Goal: Find contact information: Find contact information

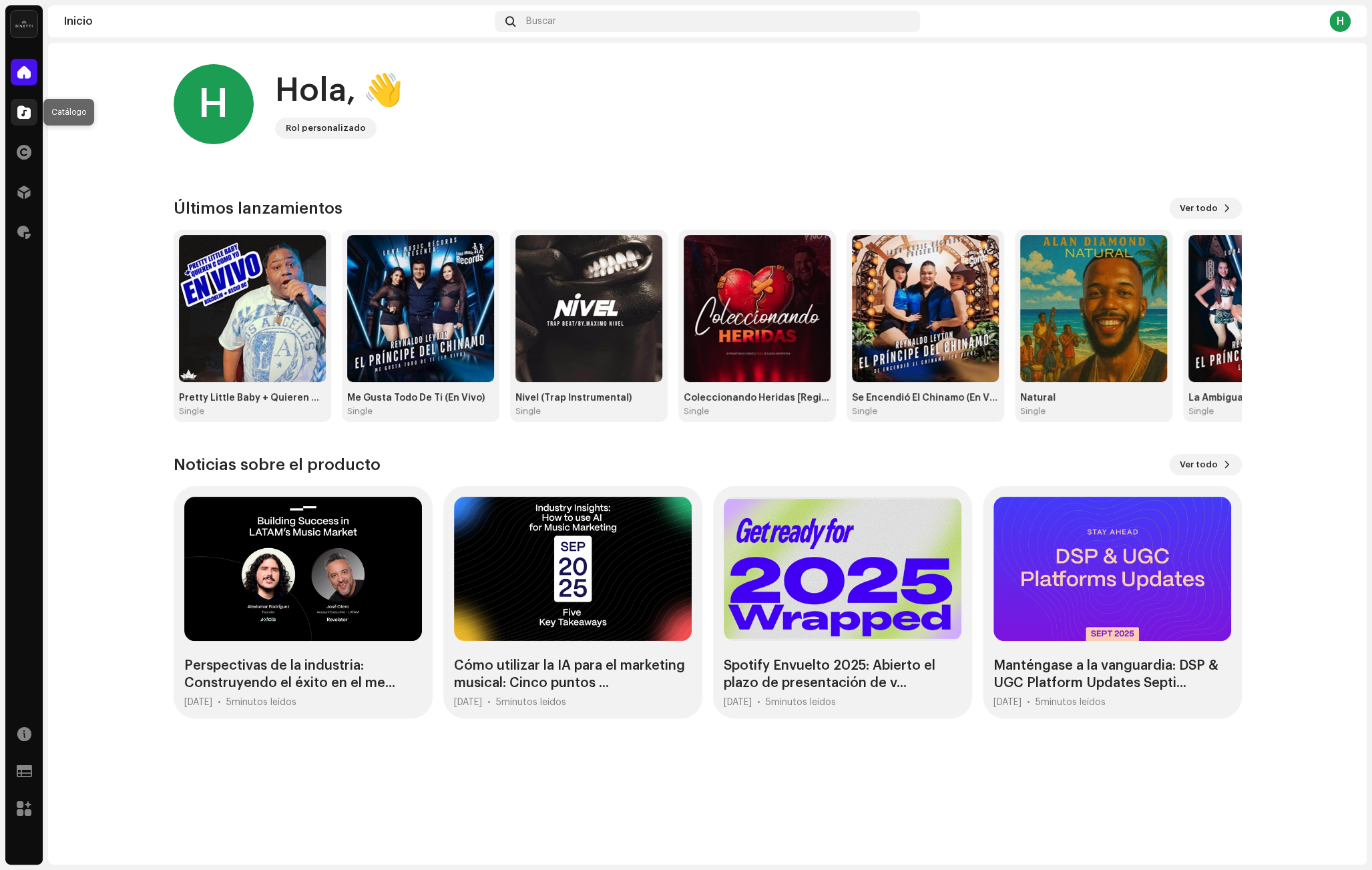
click at [25, 114] on span at bounding box center [23, 113] width 14 height 11
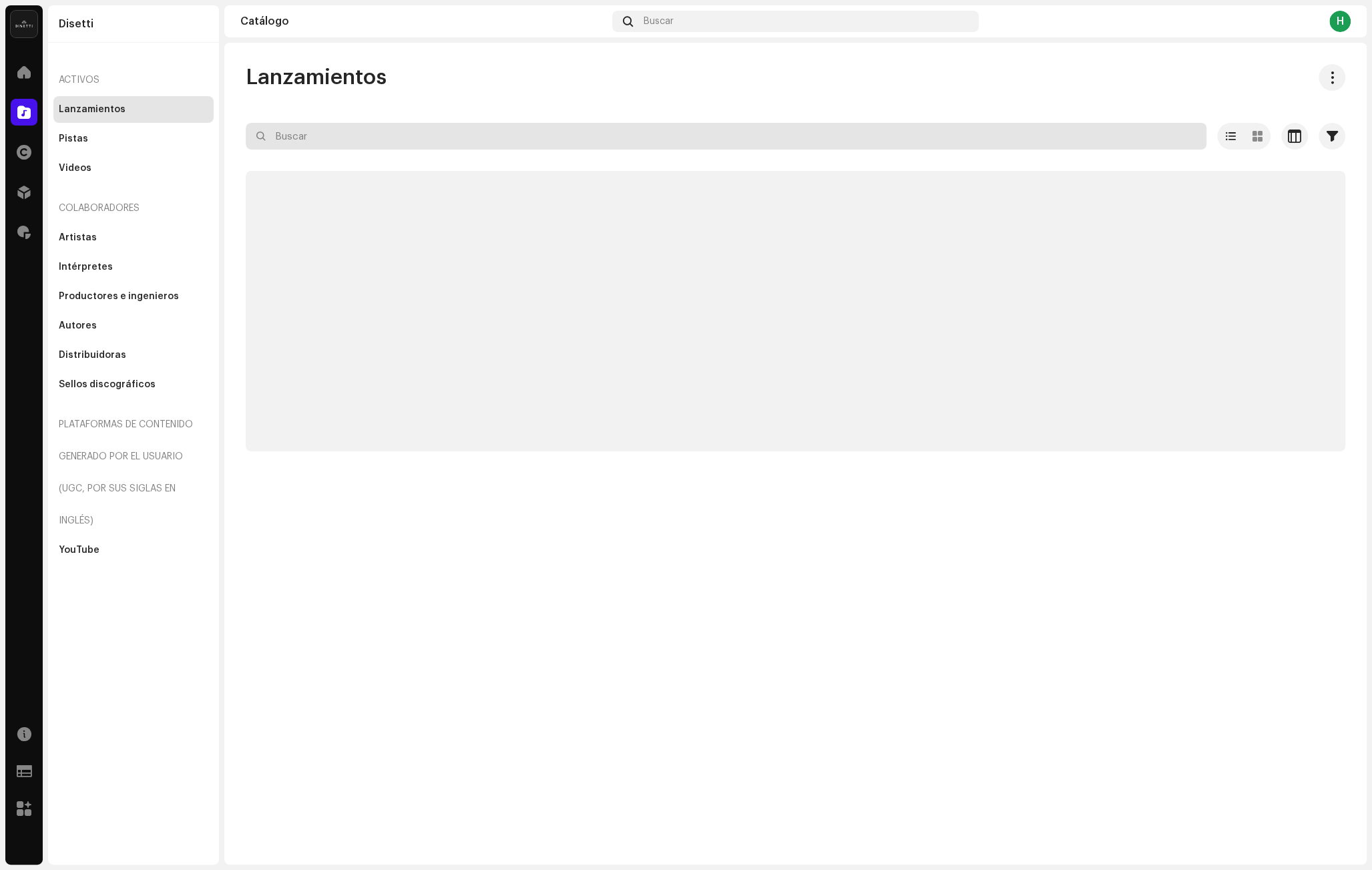
click at [323, 138] on input "text" at bounding box center [727, 136] width 961 height 27
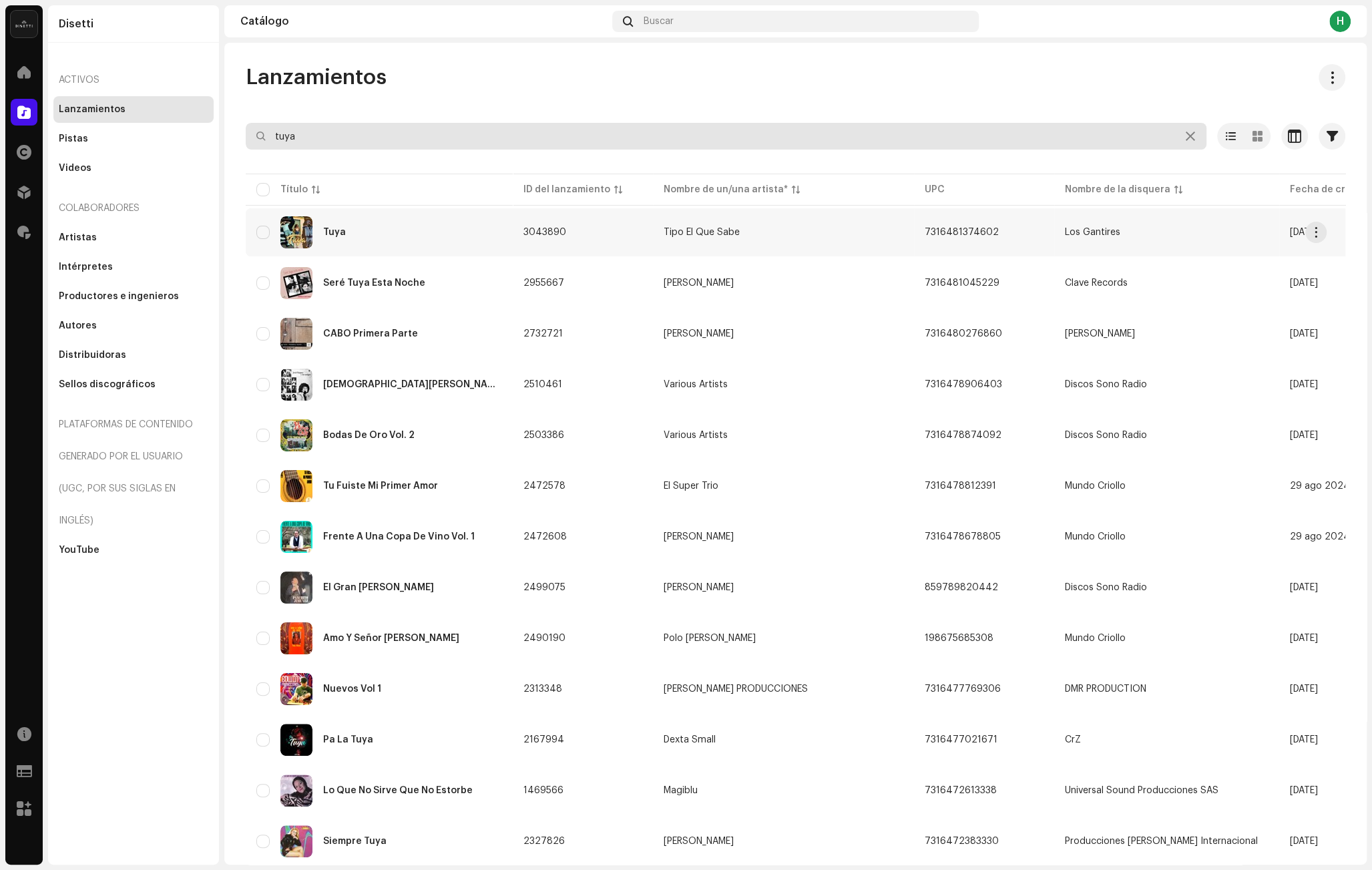
type input "tuya"
click at [425, 238] on div "Tuya" at bounding box center [379, 233] width 246 height 32
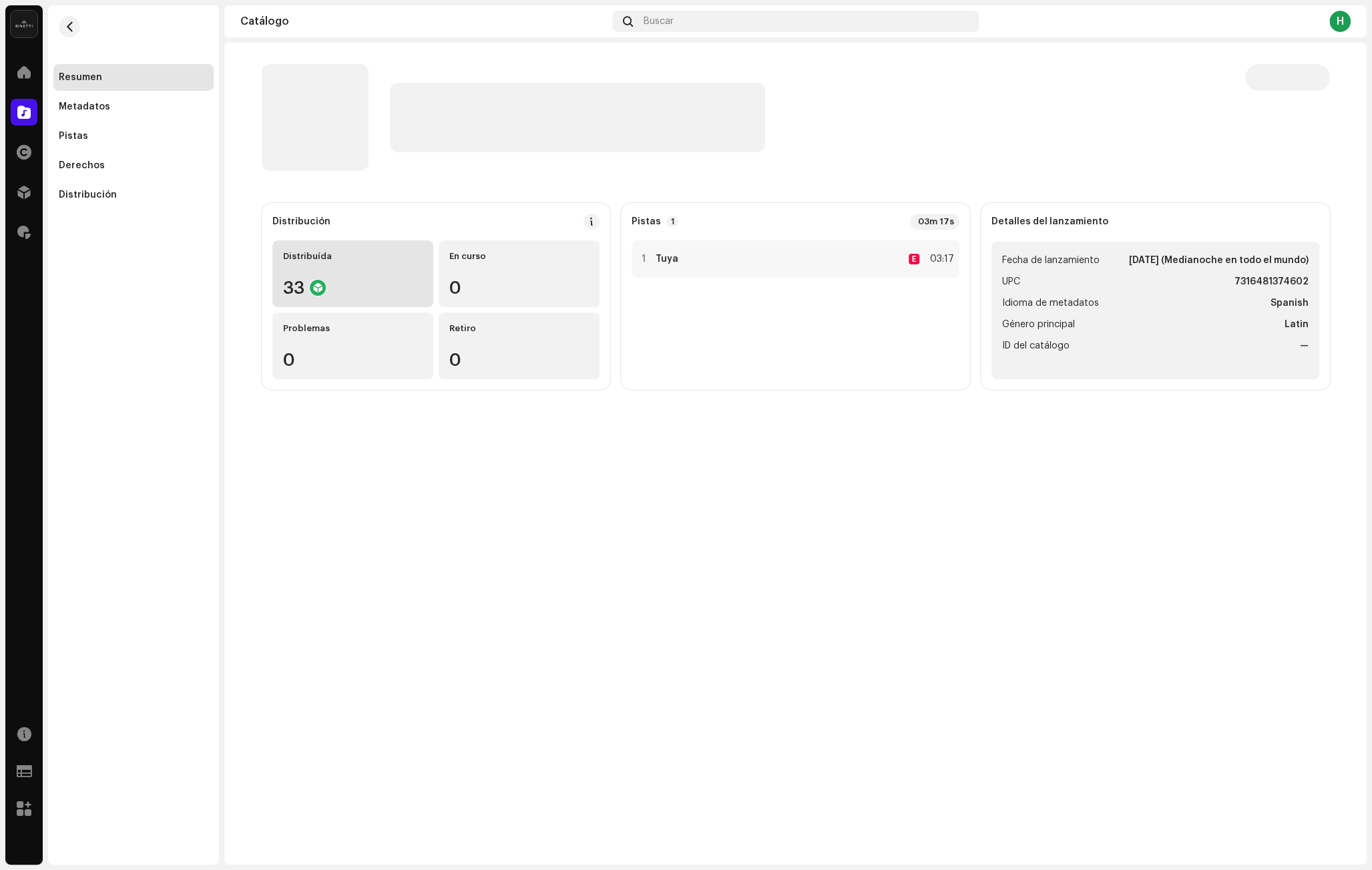
click at [368, 272] on div "Distribuída 33" at bounding box center [352, 274] width 161 height 67
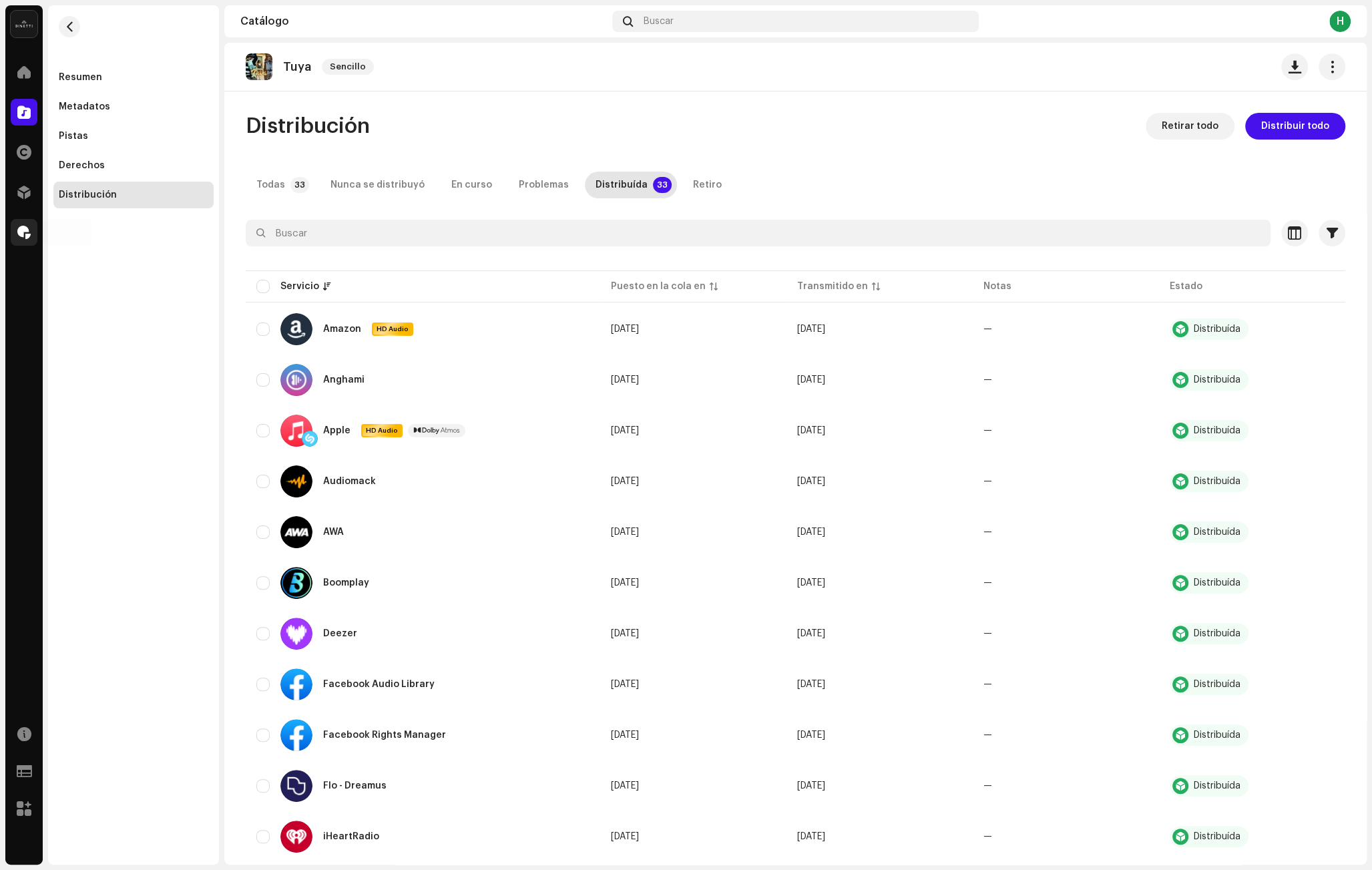
click at [19, 219] on div at bounding box center [24, 233] width 27 height 27
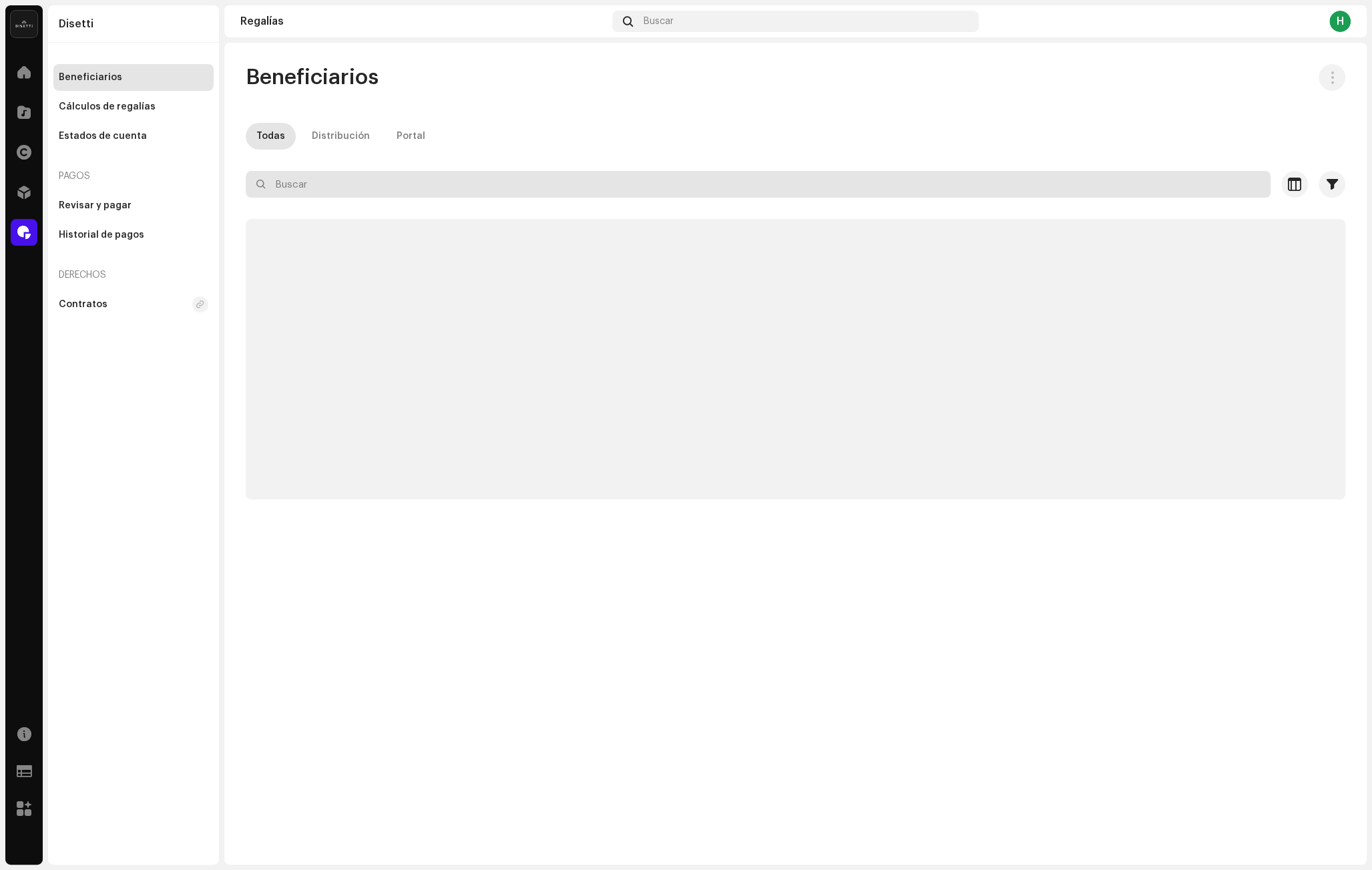
click at [295, 182] on input "text" at bounding box center [758, 185] width 1025 height 27
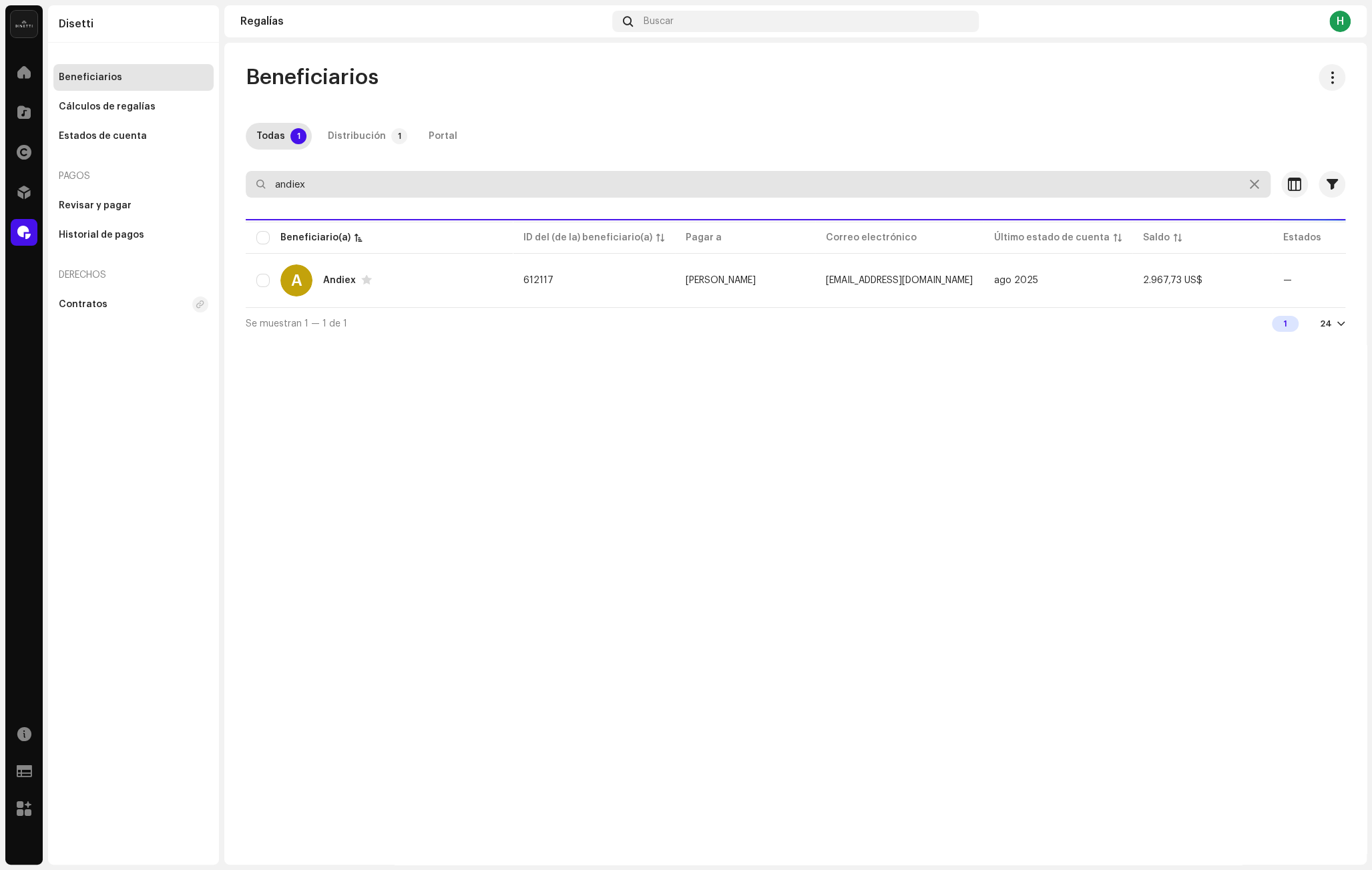
type input "andiex"
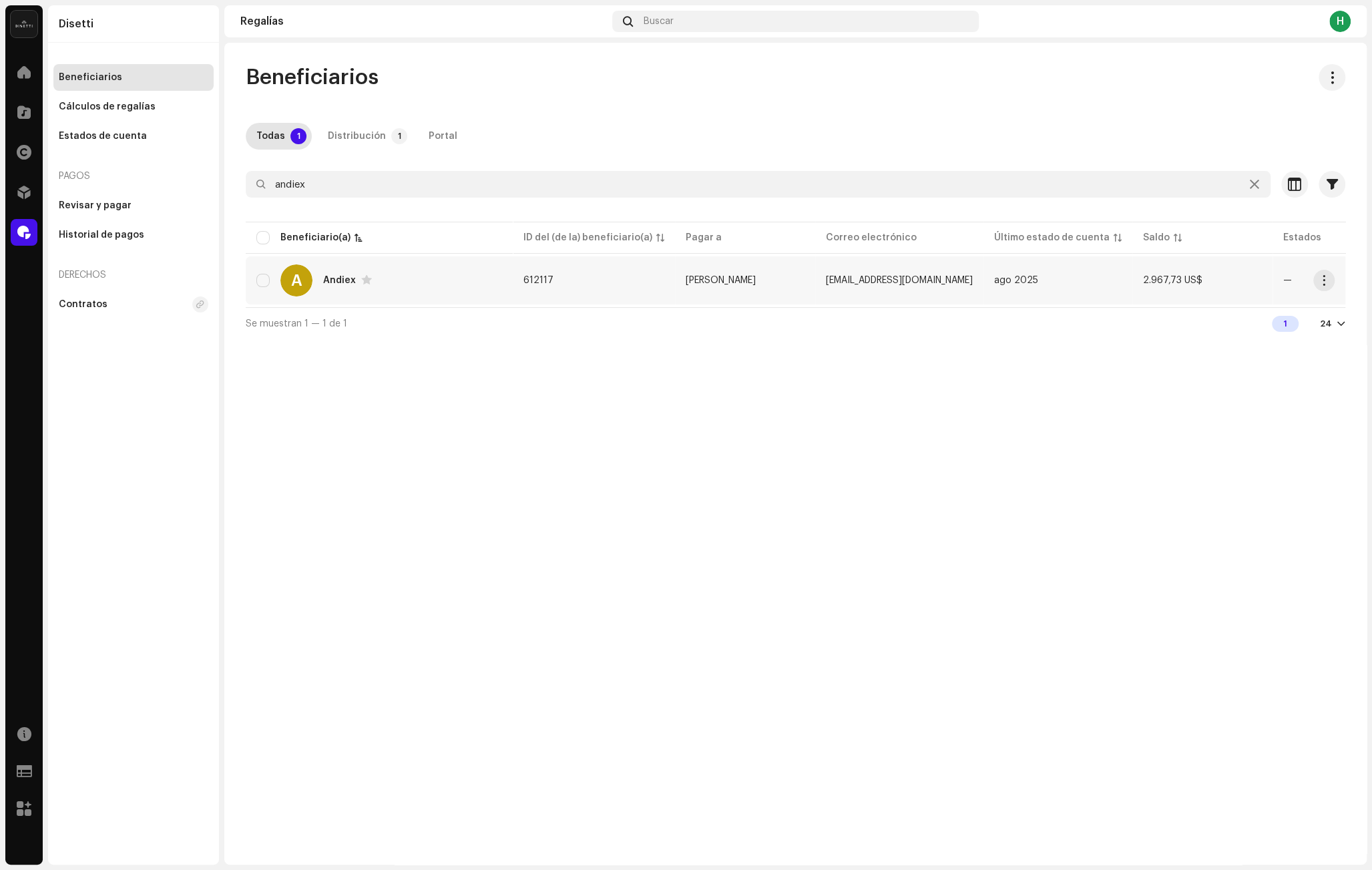
click at [398, 290] on div "A Andiex" at bounding box center [379, 280] width 246 height 32
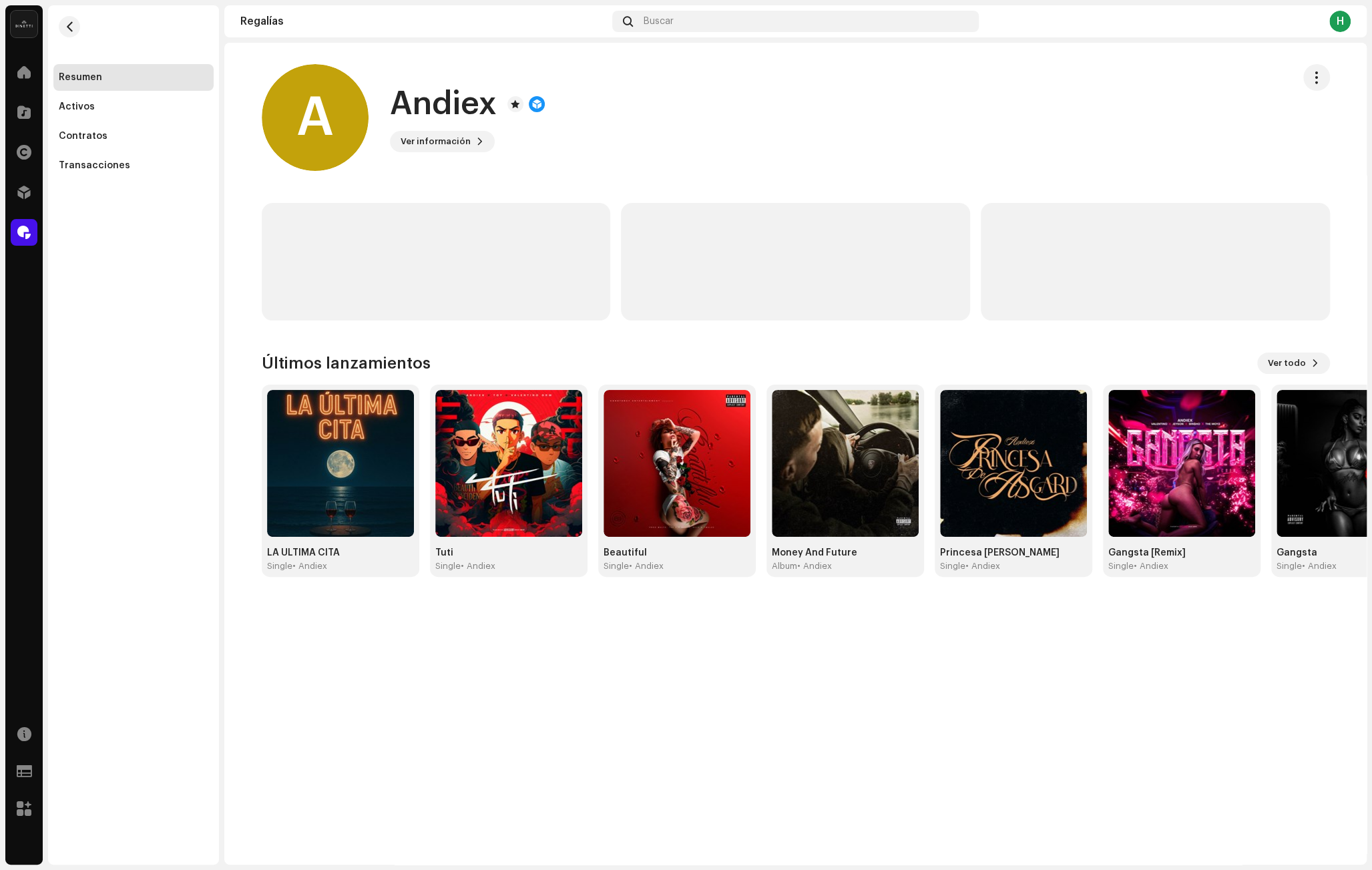
click at [455, 142] on span "Ver información" at bounding box center [436, 142] width 70 height 27
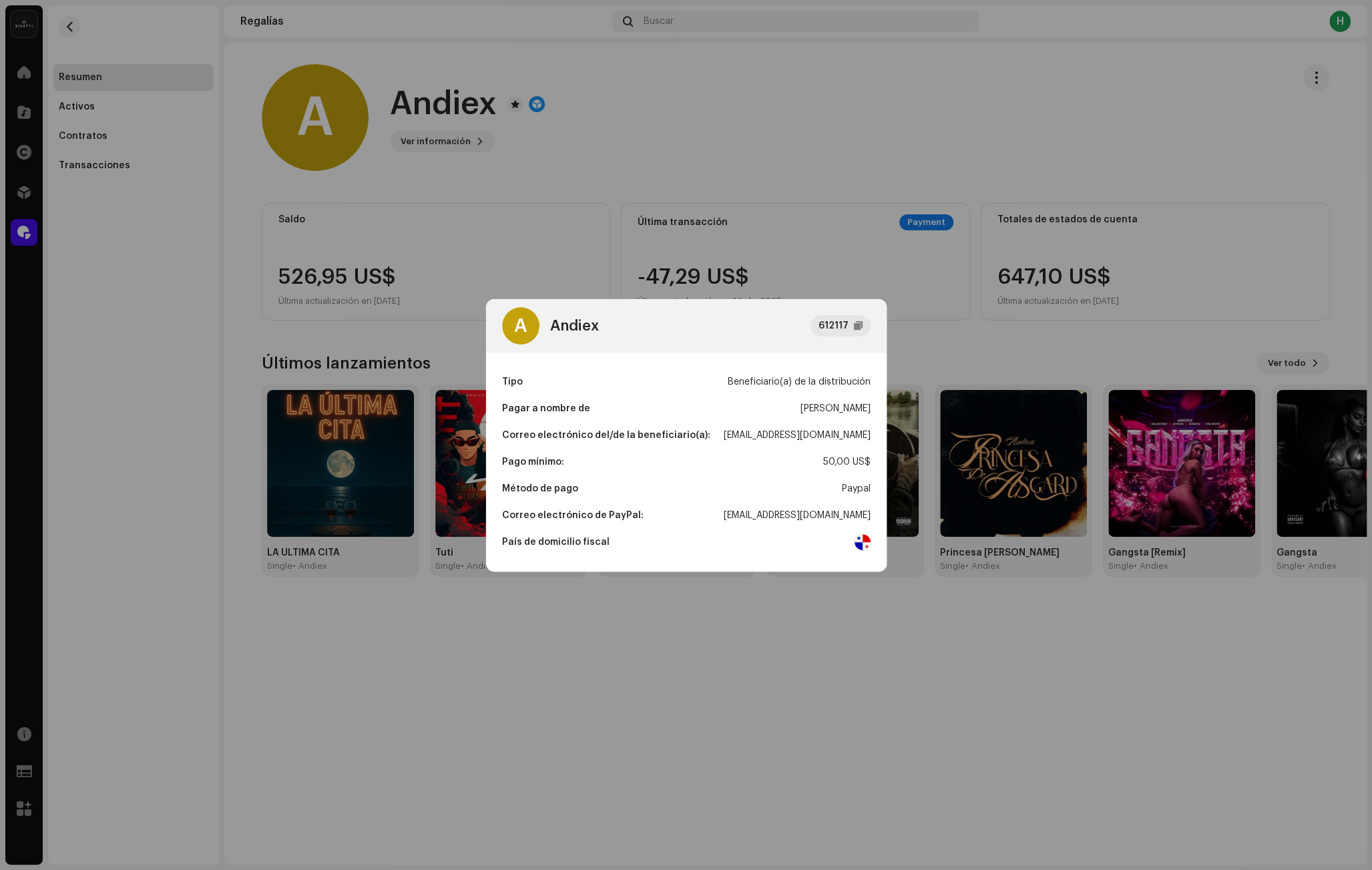
click at [805, 437] on div "[EMAIL_ADDRESS][DOMAIN_NAME]" at bounding box center [797, 435] width 147 height 27
copy div "[EMAIL_ADDRESS][DOMAIN_NAME]"
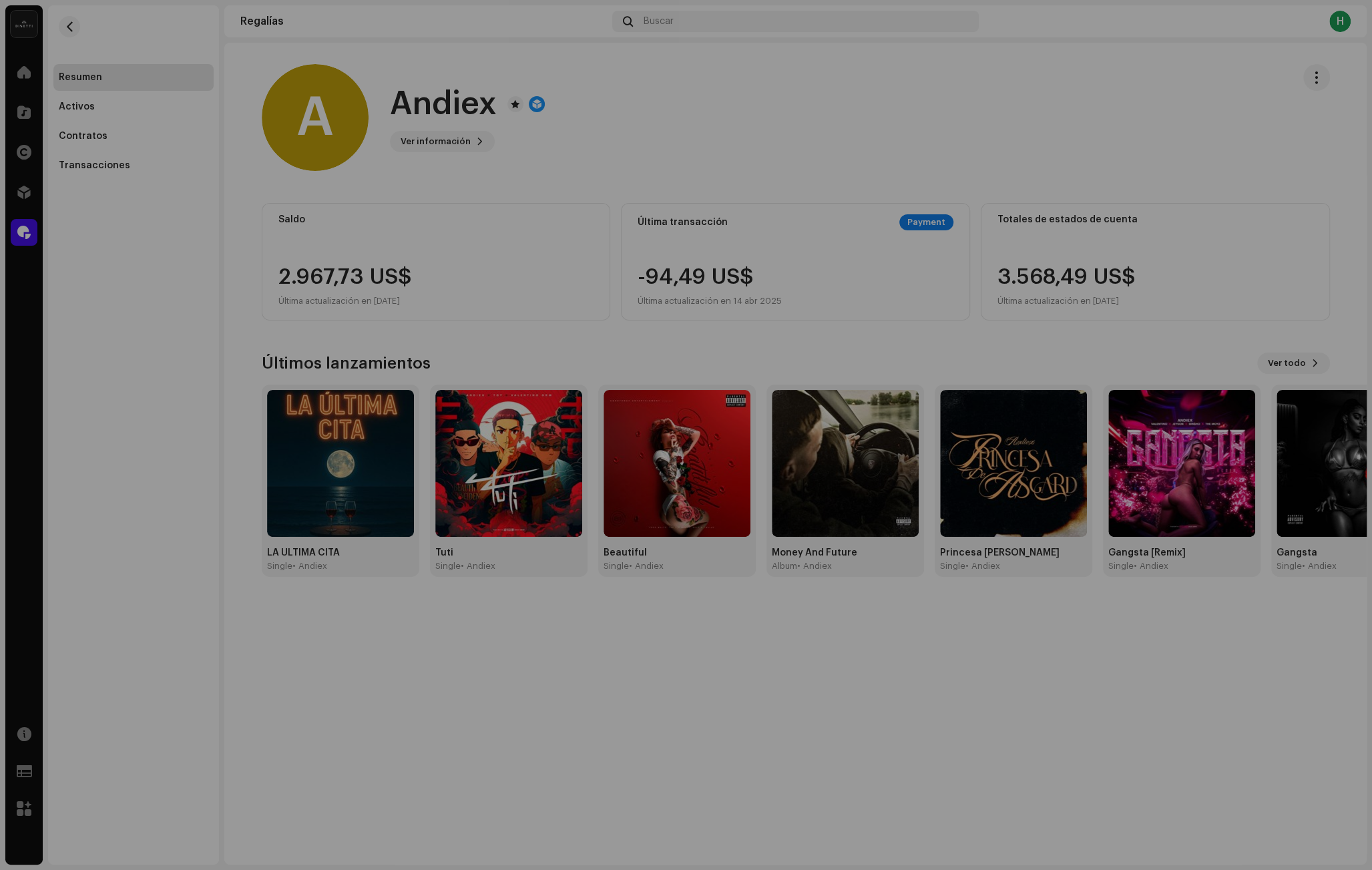
drag, startPoint x: 95, startPoint y: 239, endPoint x: 32, endPoint y: 237, distance: 63.0
click at [95, 239] on div "A Andiex 612117 Tipo Beneficiario(a) de la distribución Pagar a nombre de [PERS…" at bounding box center [686, 435] width 1372 height 870
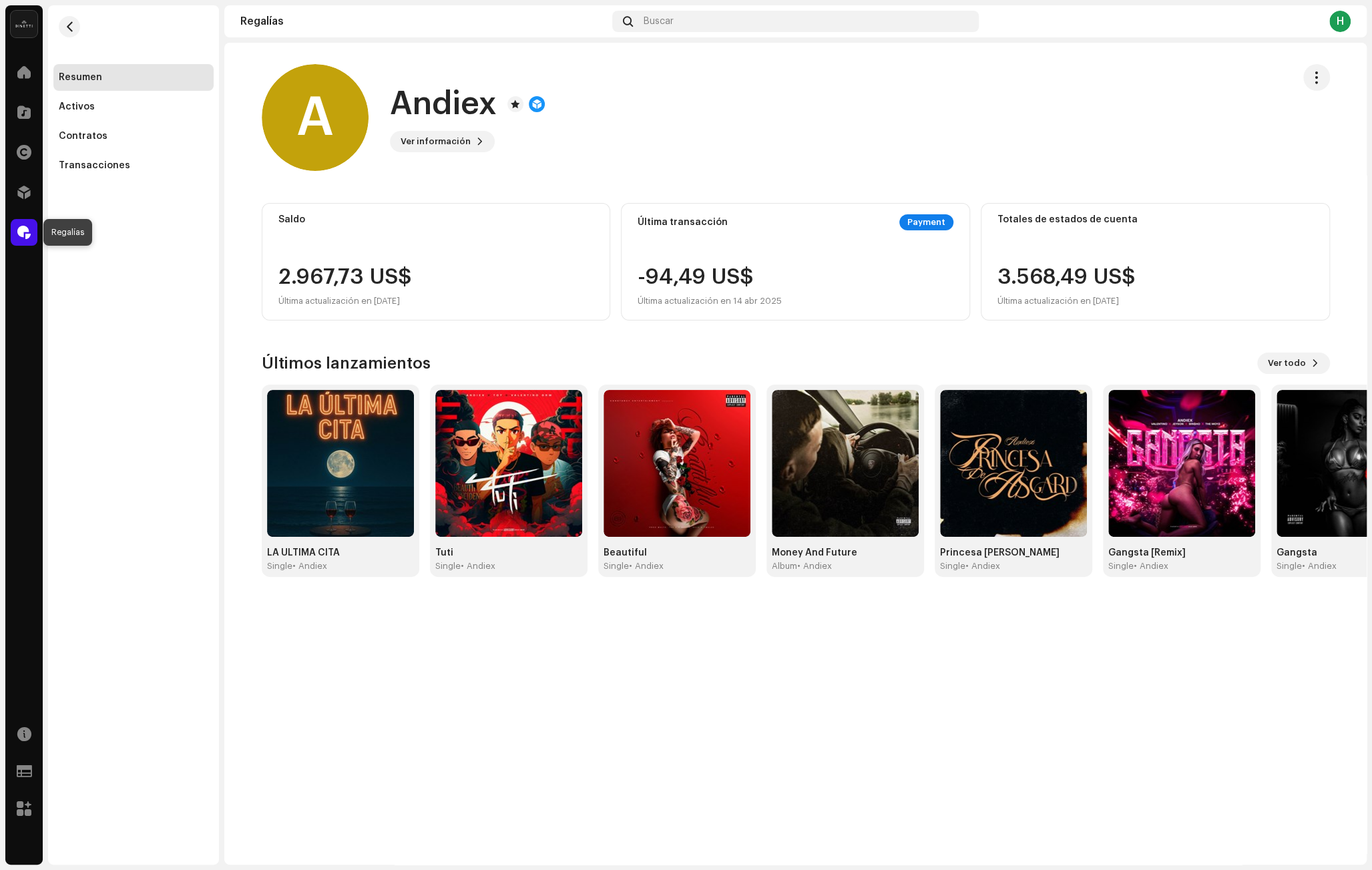
click at [24, 231] on span at bounding box center [23, 233] width 14 height 11
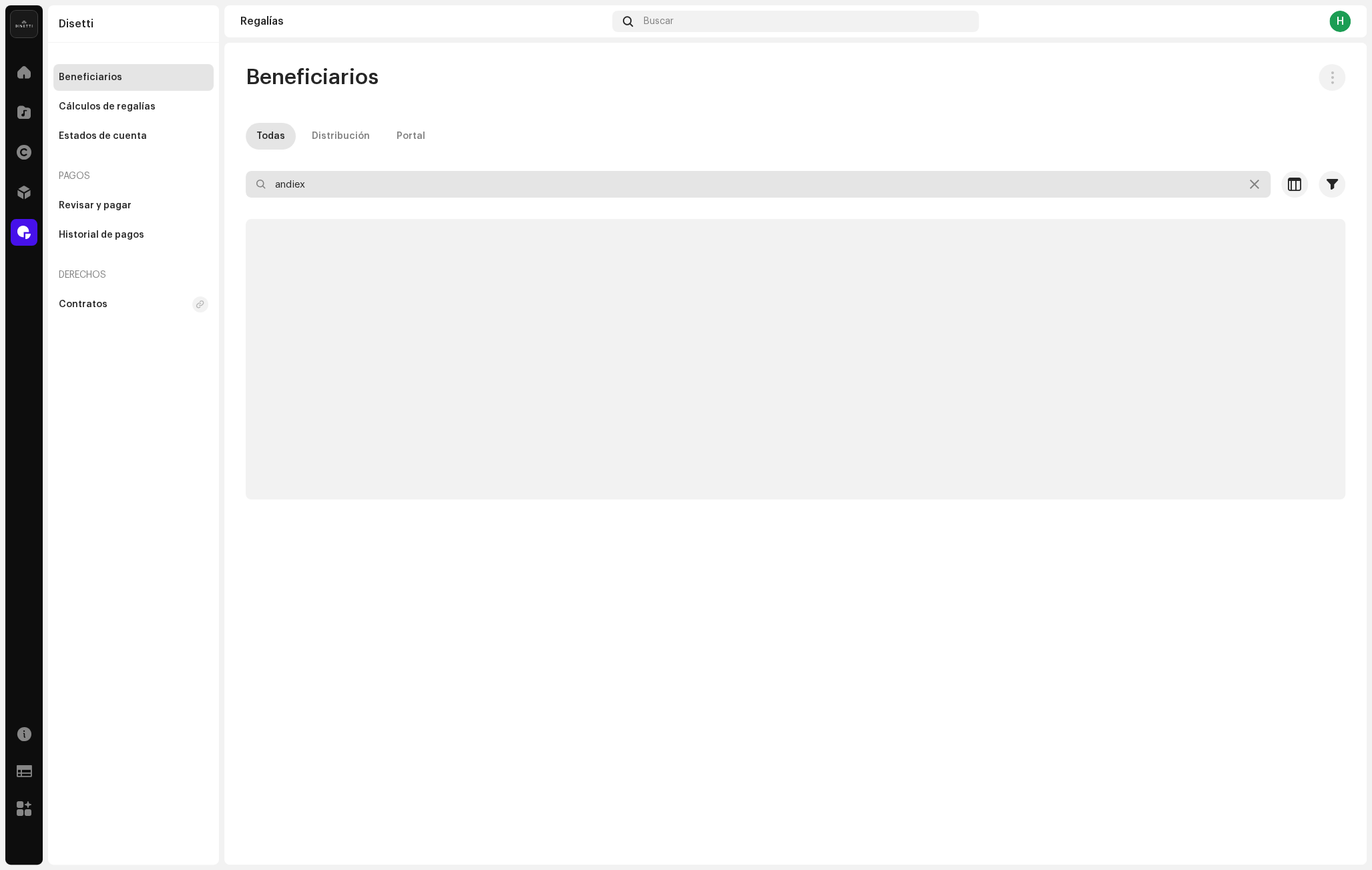
click at [282, 197] on input "andiex" at bounding box center [758, 185] width 1025 height 27
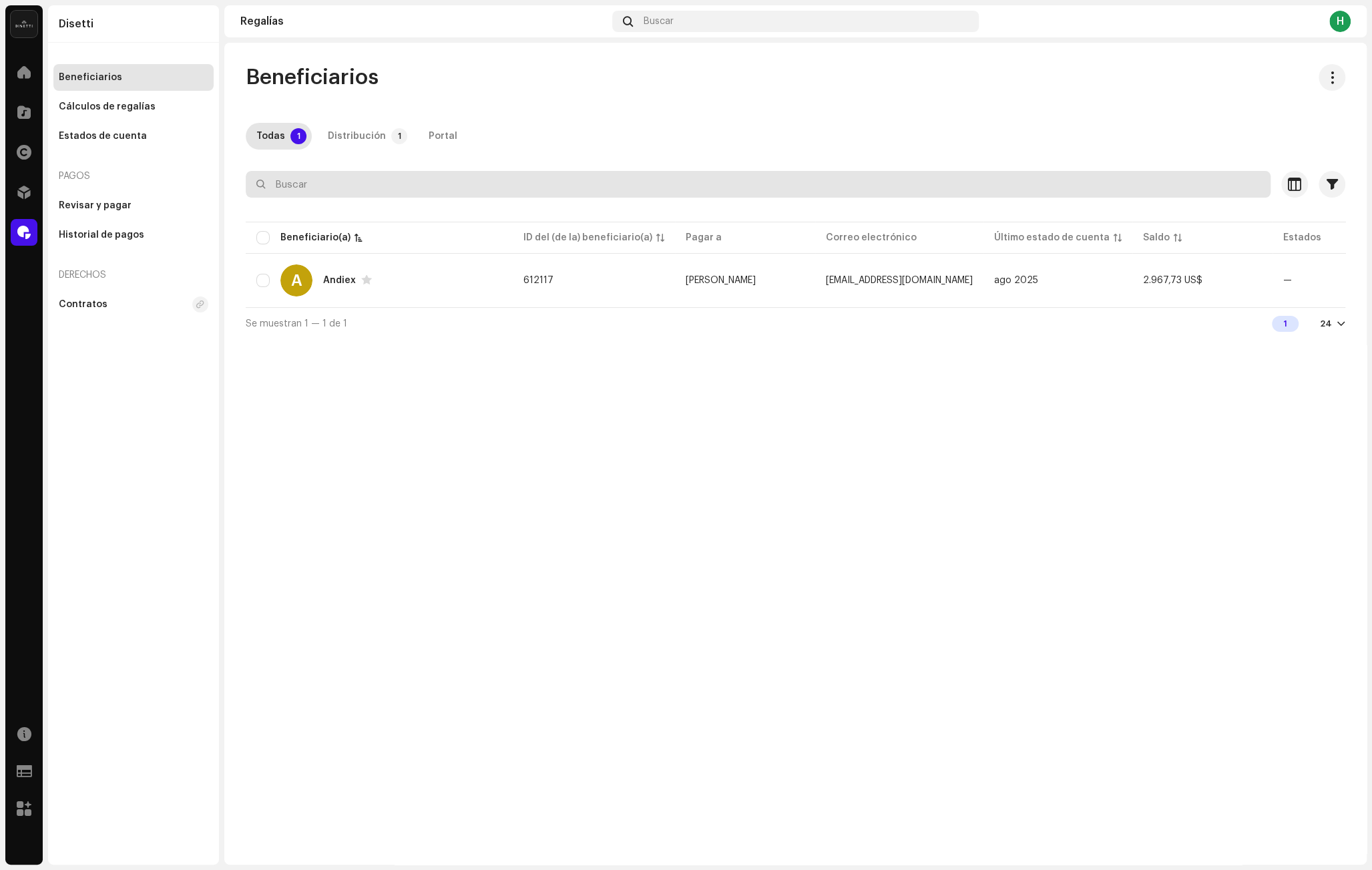
paste input "[EMAIL_ADDRESS][DOMAIN_NAME]"
click at [274, 188] on input "[EMAIL_ADDRESS][DOMAIN_NAME]" at bounding box center [758, 185] width 1025 height 27
type input "[EMAIL_ADDRESS][DOMAIN_NAME]"
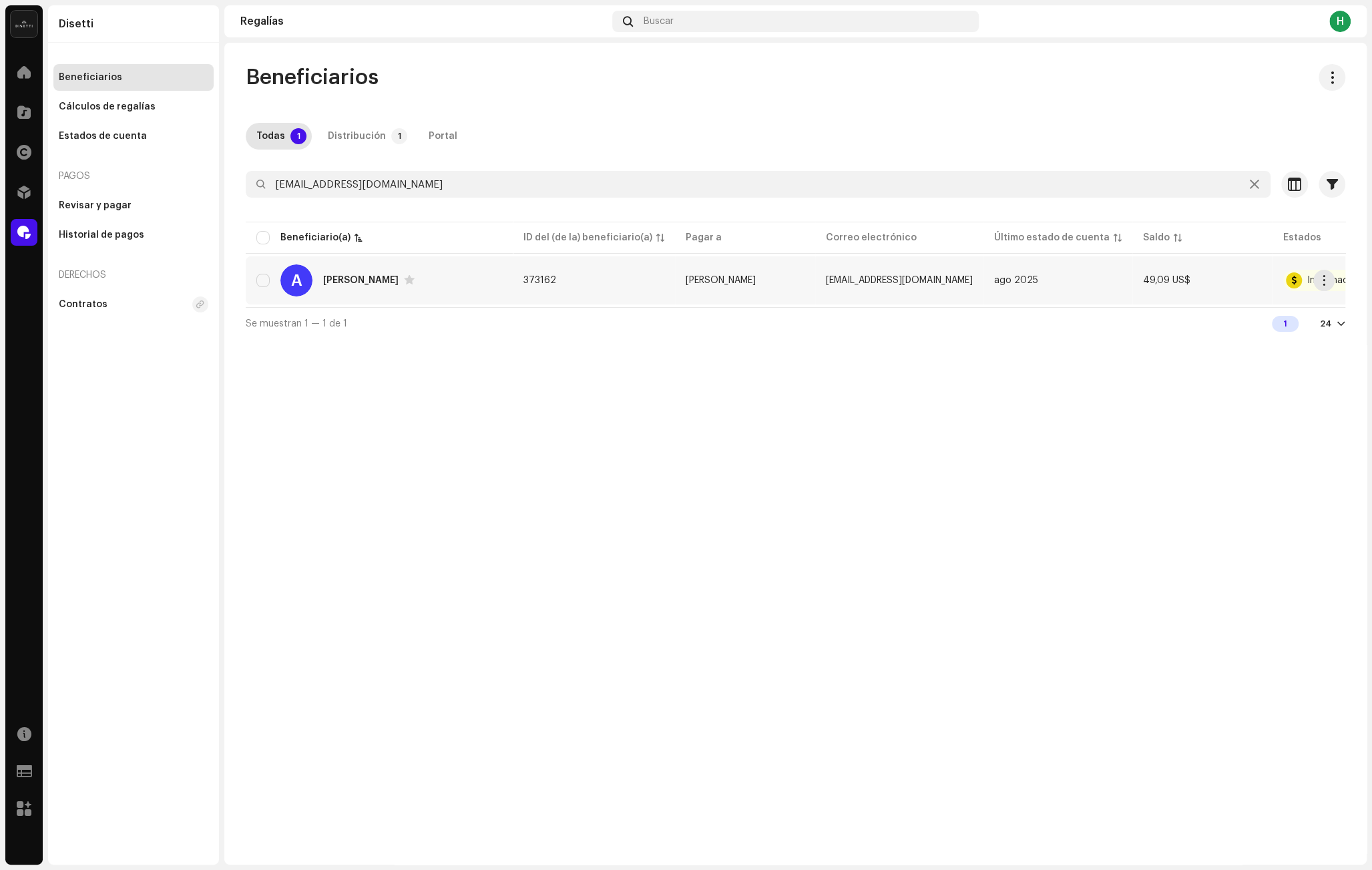
click at [392, 271] on div "A [PERSON_NAME]" at bounding box center [379, 280] width 246 height 32
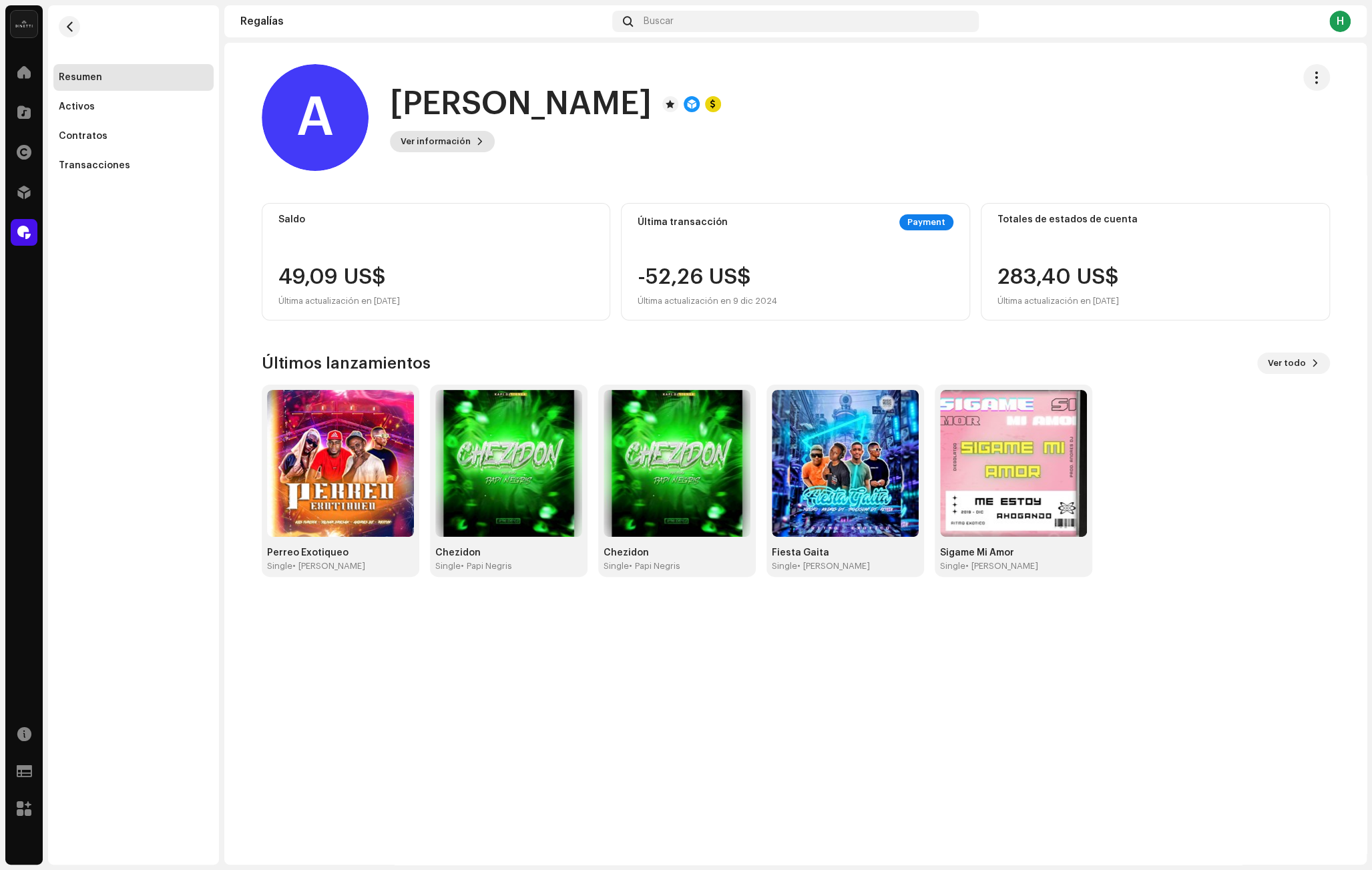
click at [457, 142] on span "Ver información" at bounding box center [436, 142] width 70 height 27
click at [138, 422] on div "A [PERSON_NAME] 373162 Tipo Beneficiario(a) de la distribución Pagar a nombre d…" at bounding box center [686, 435] width 1372 height 870
drag, startPoint x: 764, startPoint y: 271, endPoint x: 591, endPoint y: 271, distance: 173.0
click at [591, 271] on div "Saldo 49,09 US$ Última actualización en [DATE] Última transacción Payment -52,2…" at bounding box center [795, 261] width 1068 height 117
click at [809, 270] on div "-52,26 US$ Última actualización en 9 dic 2024" at bounding box center [796, 288] width 316 height 42
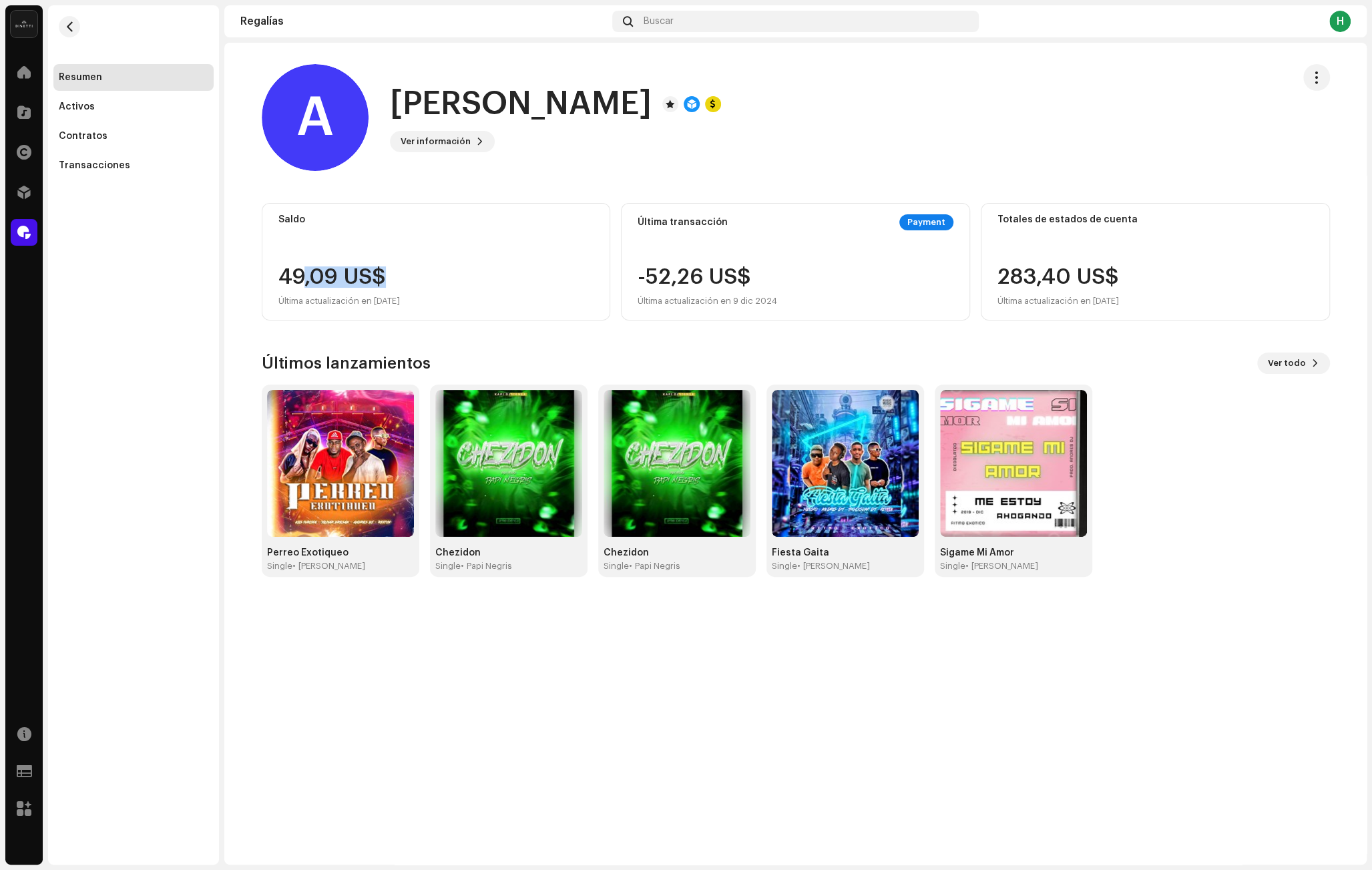
drag, startPoint x: 426, startPoint y: 269, endPoint x: 293, endPoint y: 282, distance: 133.6
click at [300, 282] on div "49,09 US$ Última actualización en [DATE]" at bounding box center [436, 288] width 316 height 42
click at [283, 279] on div "49,09 US$ Última actualización en [DATE]" at bounding box center [339, 288] width 122 height 42
drag, startPoint x: 303, startPoint y: 277, endPoint x: 288, endPoint y: 277, distance: 15.0
click at [288, 277] on div "49,09 US$ Última actualización en [DATE]" at bounding box center [339, 288] width 122 height 42
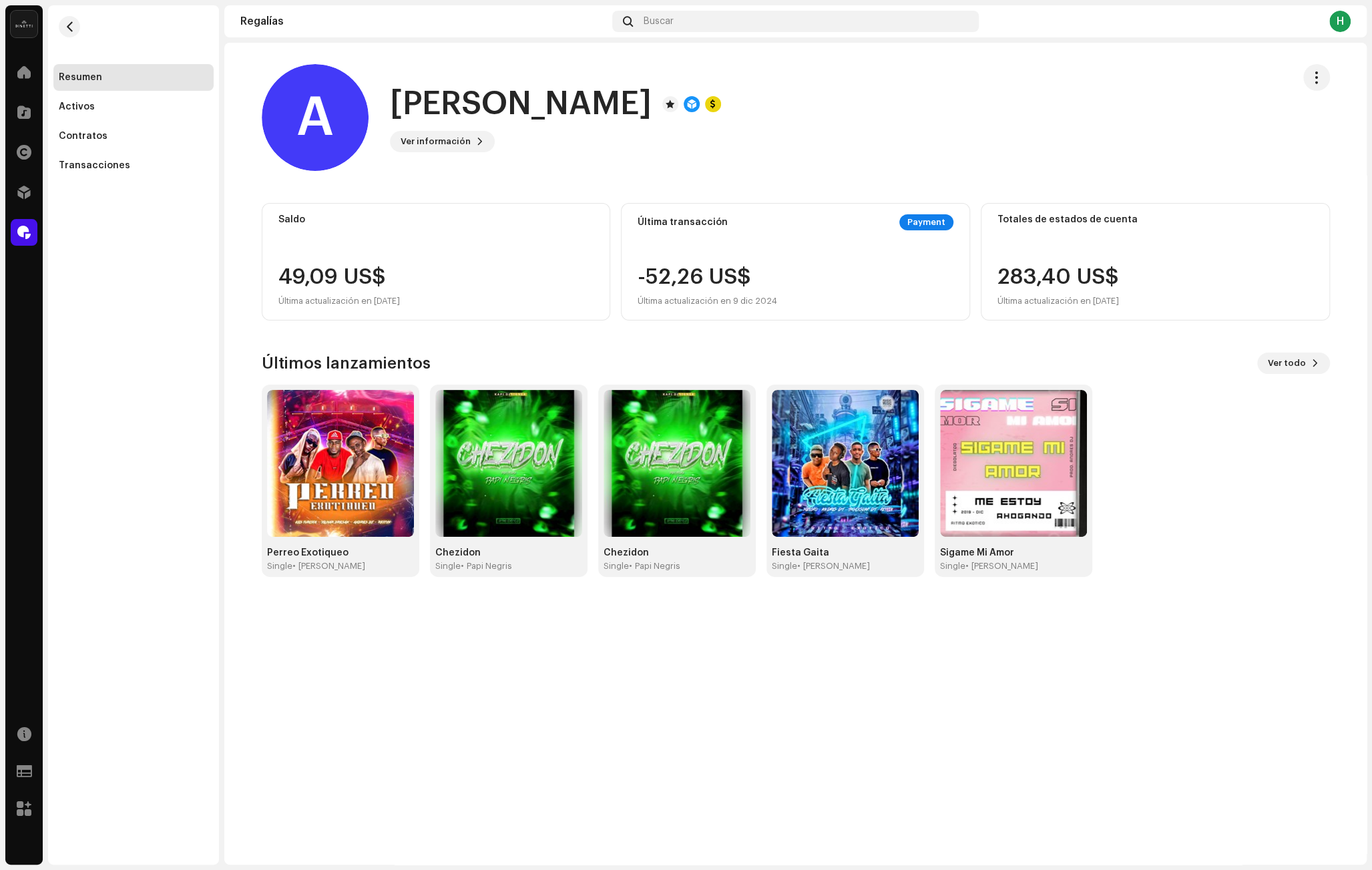
click at [345, 274] on div "49,09 US$ Última actualización en [DATE]" at bounding box center [339, 288] width 122 height 42
drag, startPoint x: 425, startPoint y: 274, endPoint x: 303, endPoint y: 276, distance: 122.0
click at [270, 274] on div "Saldo 49,09 US$ Última actualización en [DATE]" at bounding box center [435, 261] width 349 height 117
click at [400, 279] on div "49,09 US$ Última actualización en [DATE]" at bounding box center [339, 288] width 122 height 42
drag, startPoint x: 747, startPoint y: 278, endPoint x: 646, endPoint y: 276, distance: 101.0
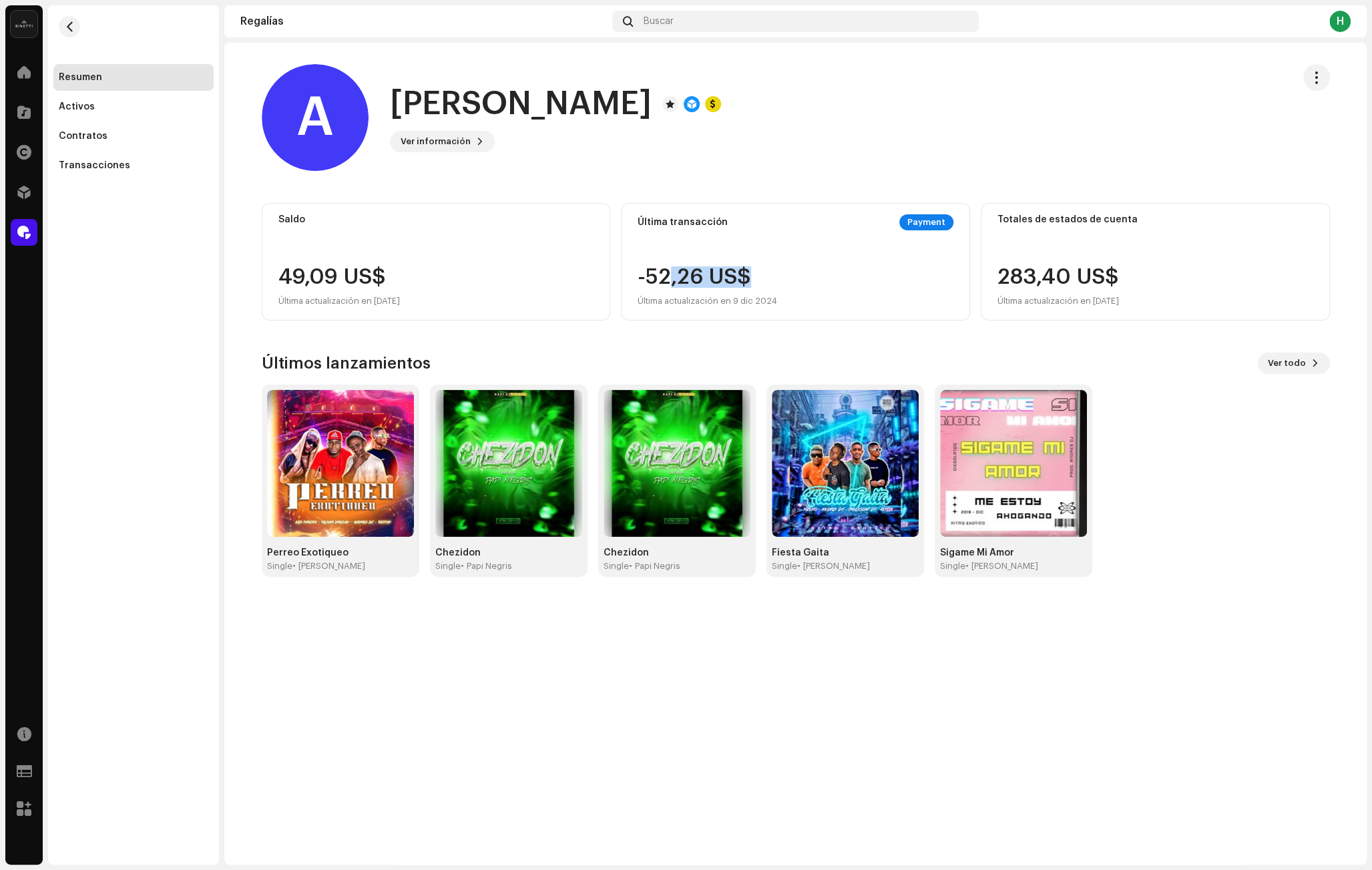
click at [651, 277] on div "-52,26 US$ Última actualización en 9 dic 2024" at bounding box center [708, 288] width 140 height 42
drag, startPoint x: 704, startPoint y: 278, endPoint x: 729, endPoint y: 286, distance: 26.2
click at [704, 279] on div "-52,26 US$ Última actualización en 9 dic 2024" at bounding box center [708, 288] width 140 height 42
click at [102, 177] on div "Transacciones" at bounding box center [133, 166] width 160 height 27
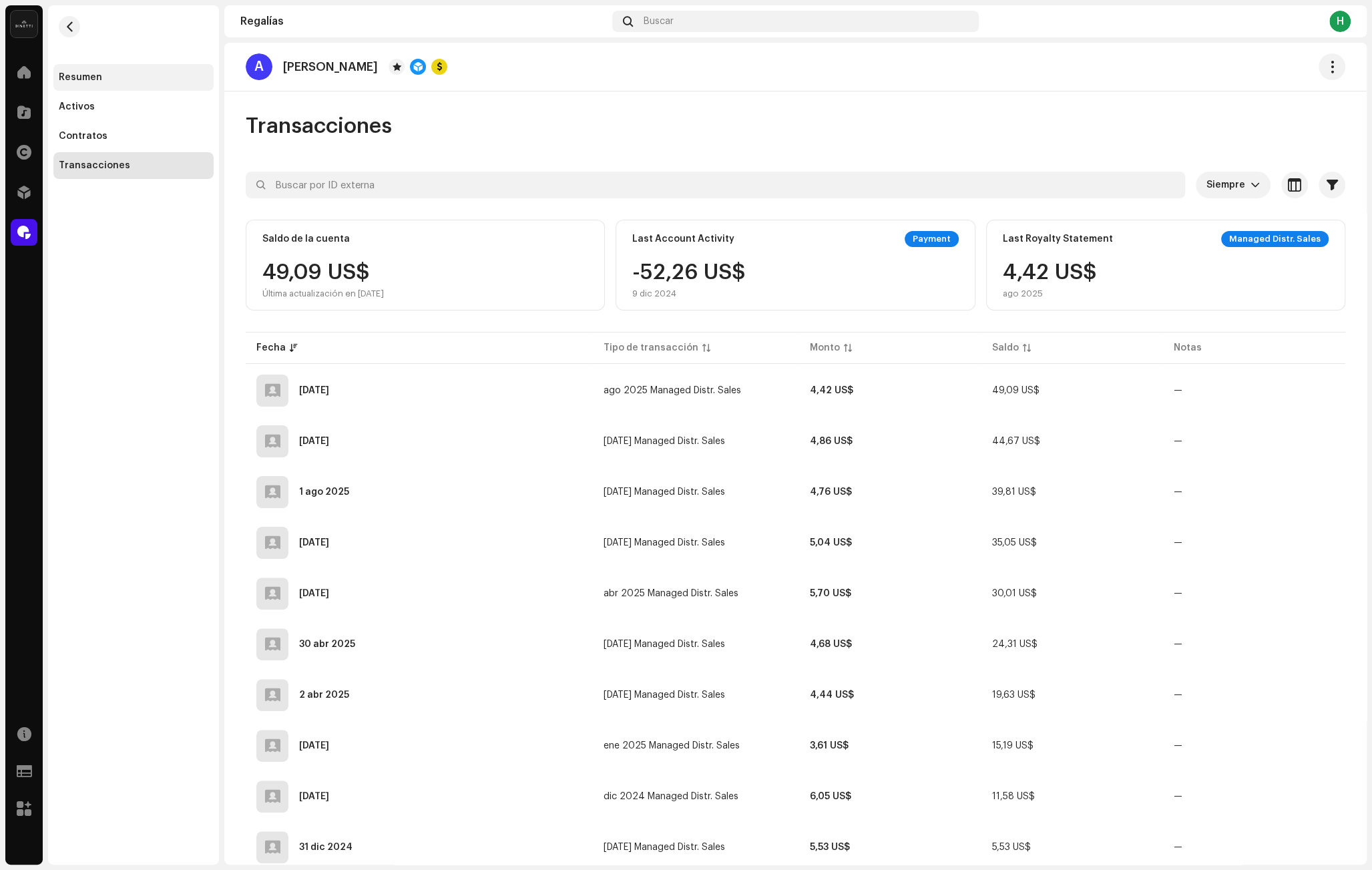
click at [99, 89] on div "Resumen" at bounding box center [133, 78] width 160 height 27
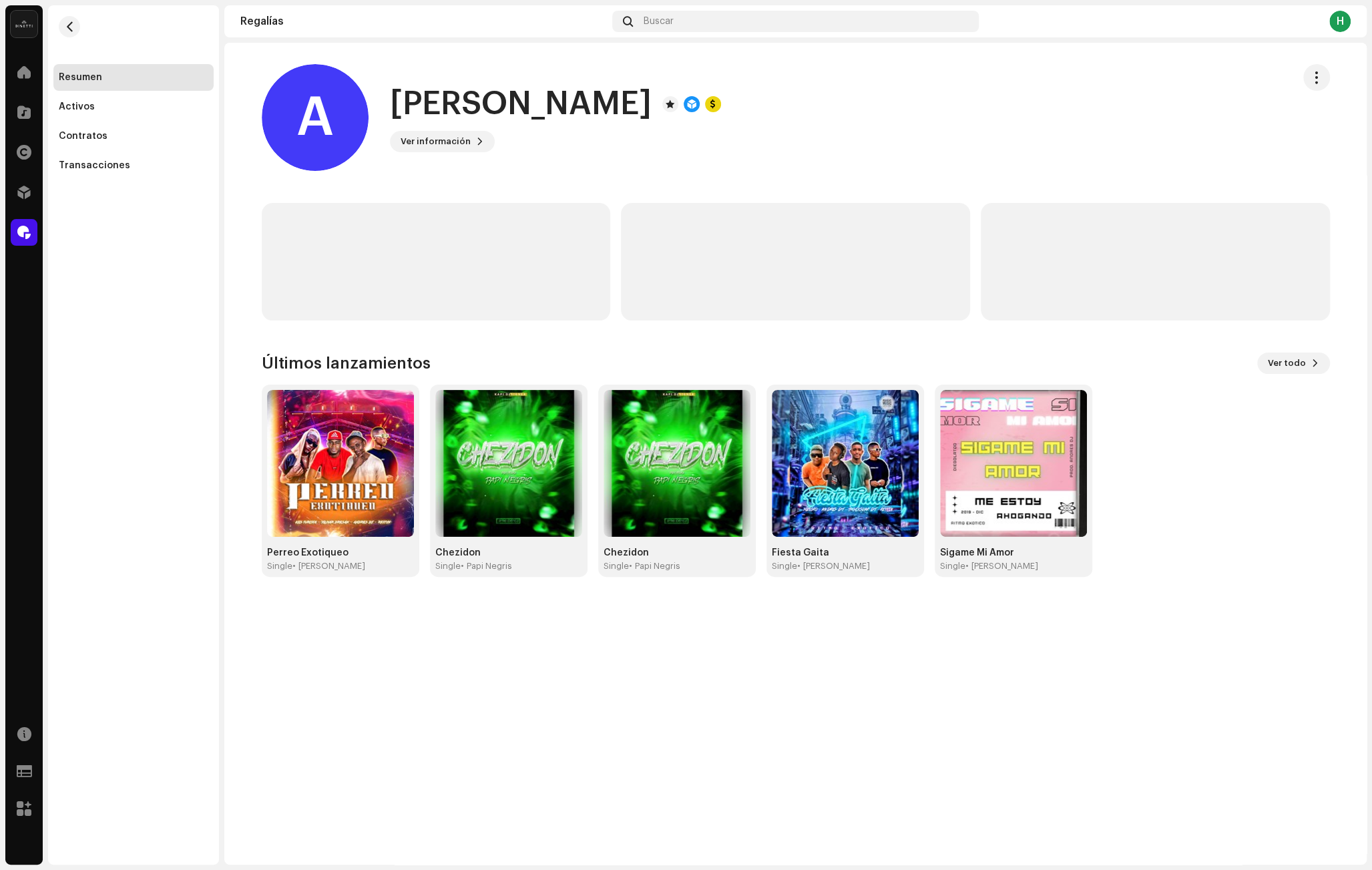
click at [447, 123] on h1 "[PERSON_NAME]" at bounding box center [521, 104] width 261 height 42
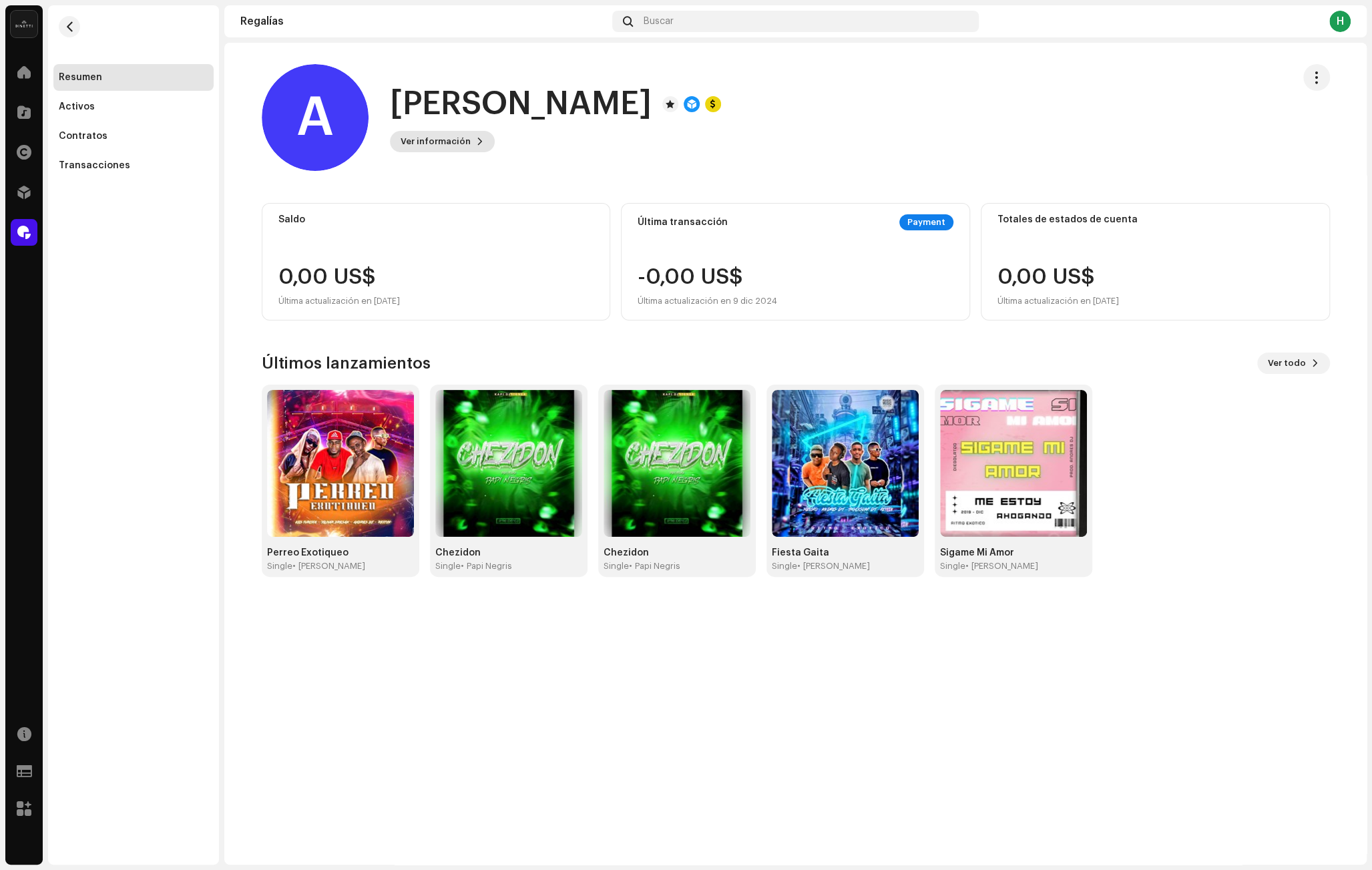
click at [453, 136] on span "Ver información" at bounding box center [436, 142] width 70 height 27
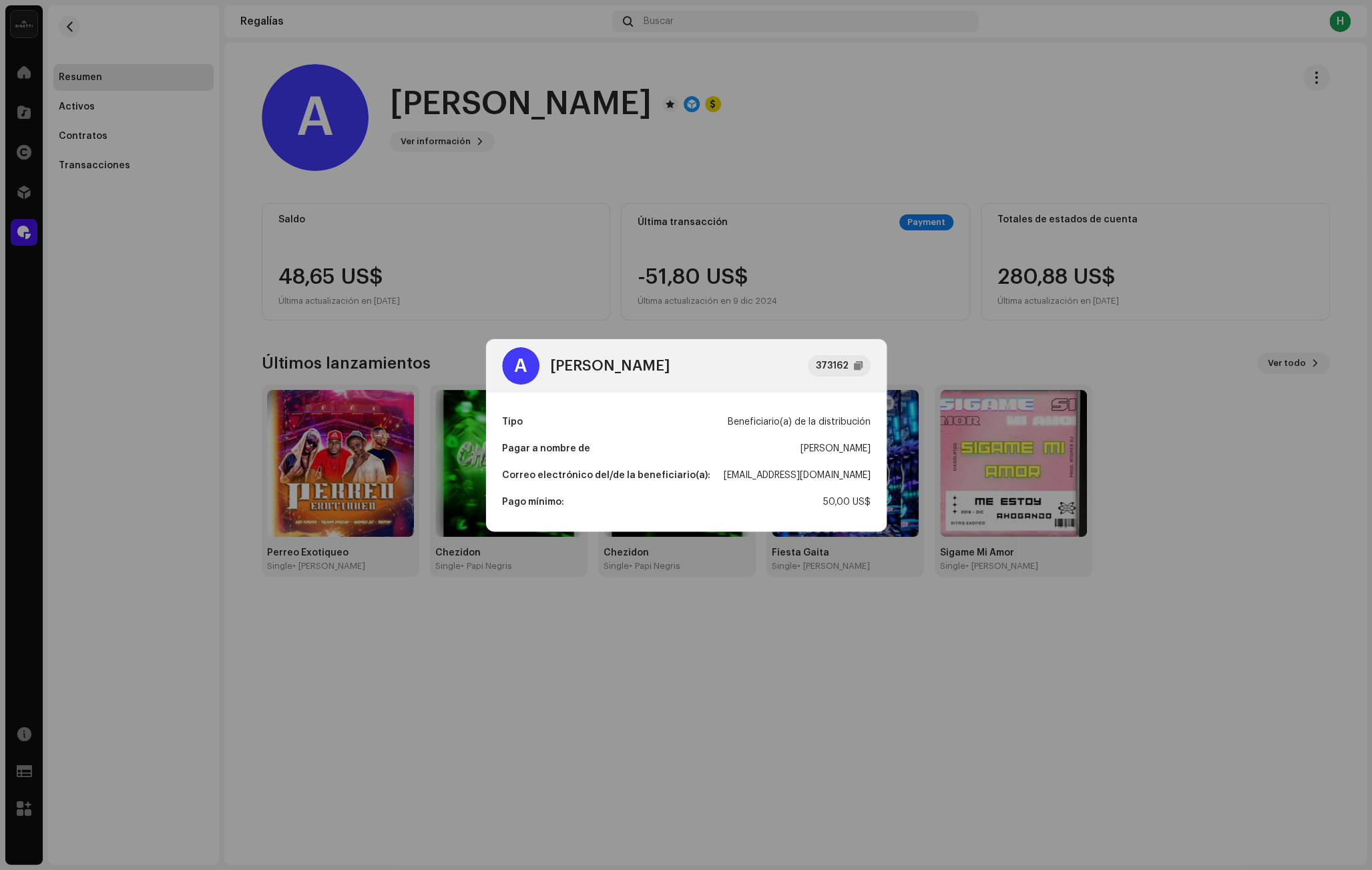
click at [767, 472] on div "[EMAIL_ADDRESS][DOMAIN_NAME]" at bounding box center [797, 476] width 147 height 27
copy div "[EMAIL_ADDRESS][DOMAIN_NAME]"
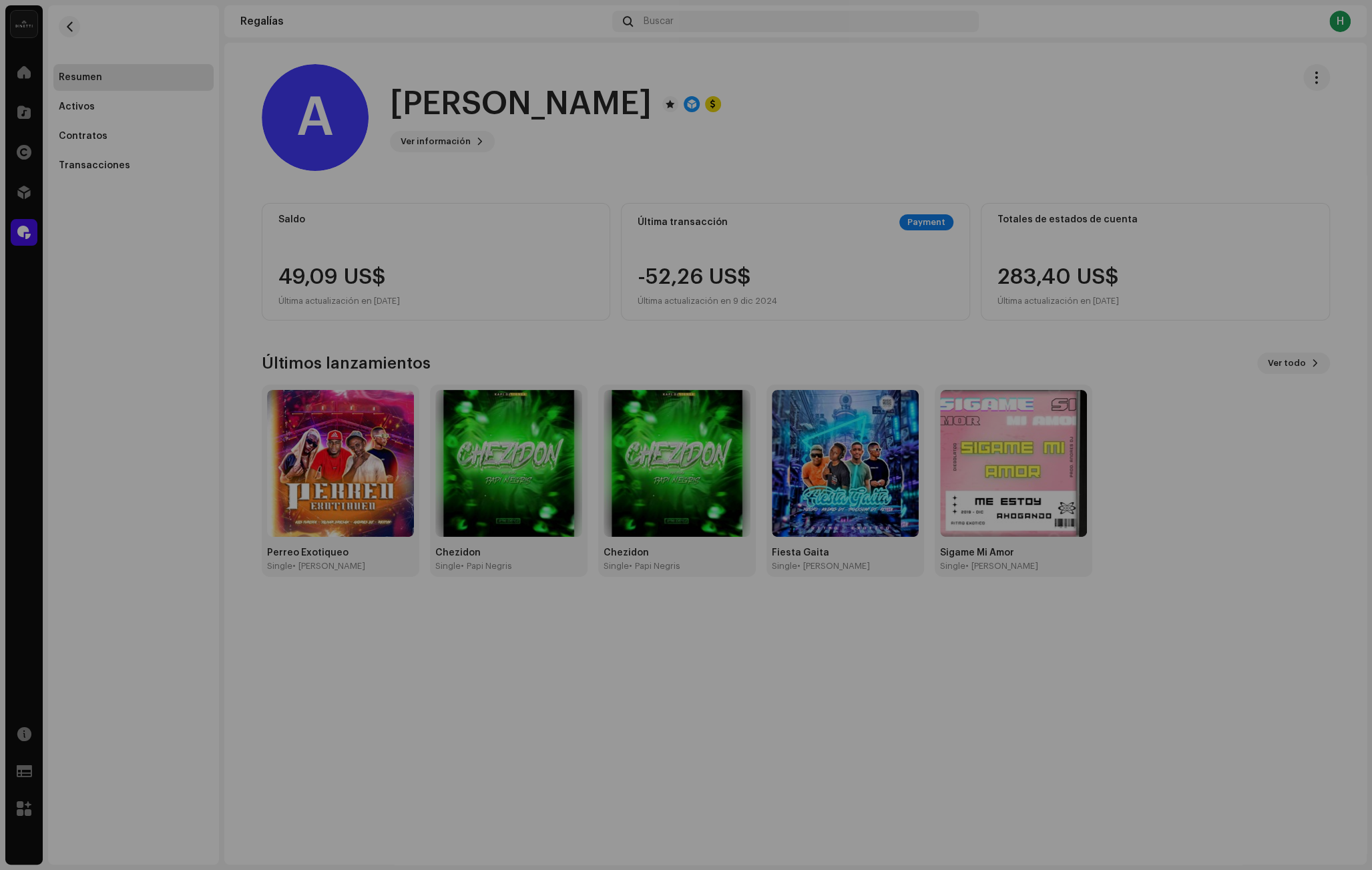
drag, startPoint x: 96, startPoint y: 135, endPoint x: 24, endPoint y: 117, distance: 74.2
click at [96, 135] on div "A [PERSON_NAME] 373162 Tipo Beneficiario(a) de la distribución Pagar a nombre d…" at bounding box center [686, 435] width 1372 height 870
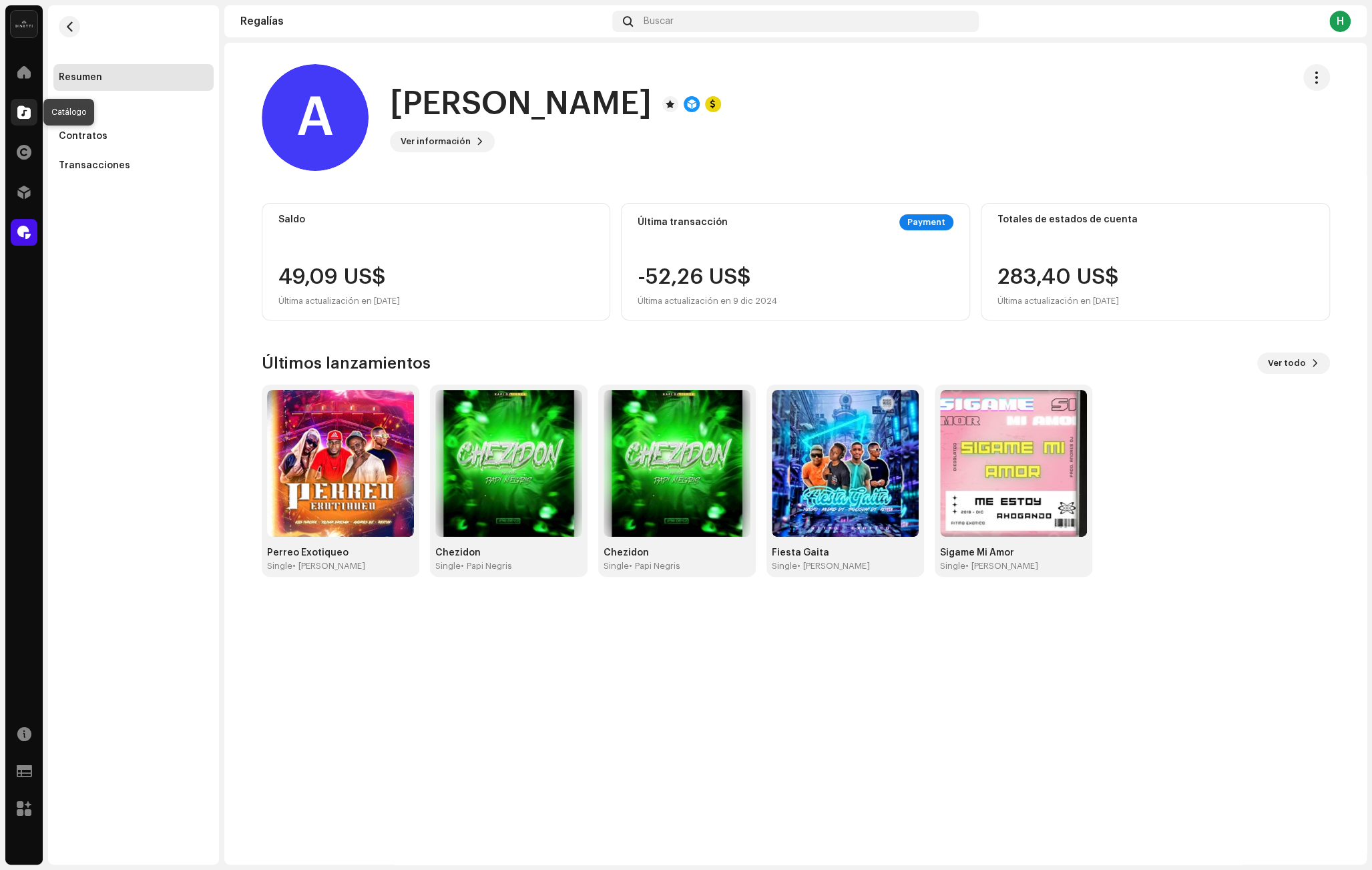
click at [22, 114] on span at bounding box center [23, 113] width 14 height 11
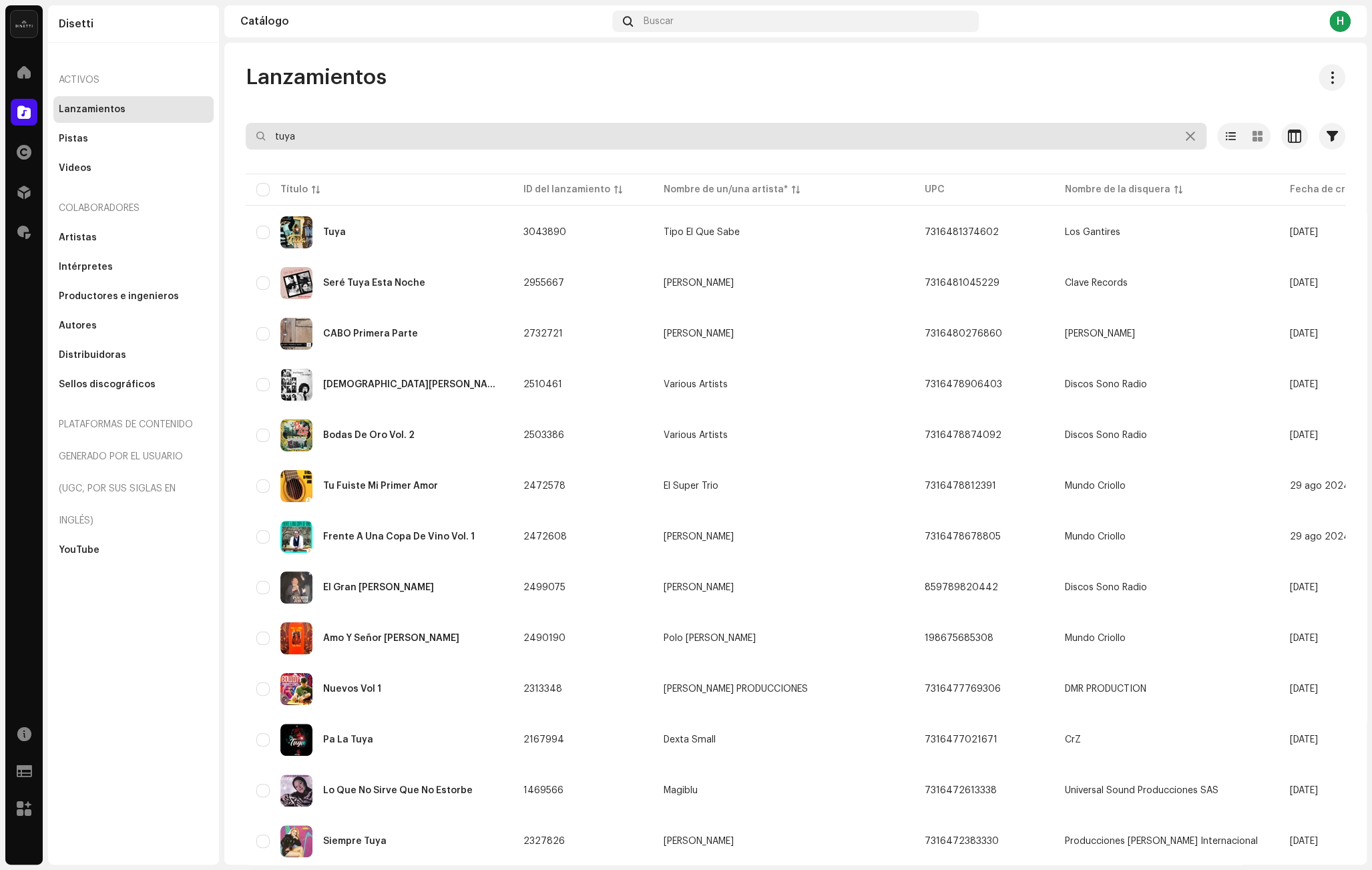
click at [337, 143] on input "tuya" at bounding box center [727, 136] width 961 height 27
paste input "QZ22B3001328"
type input "QZ22B3001328"
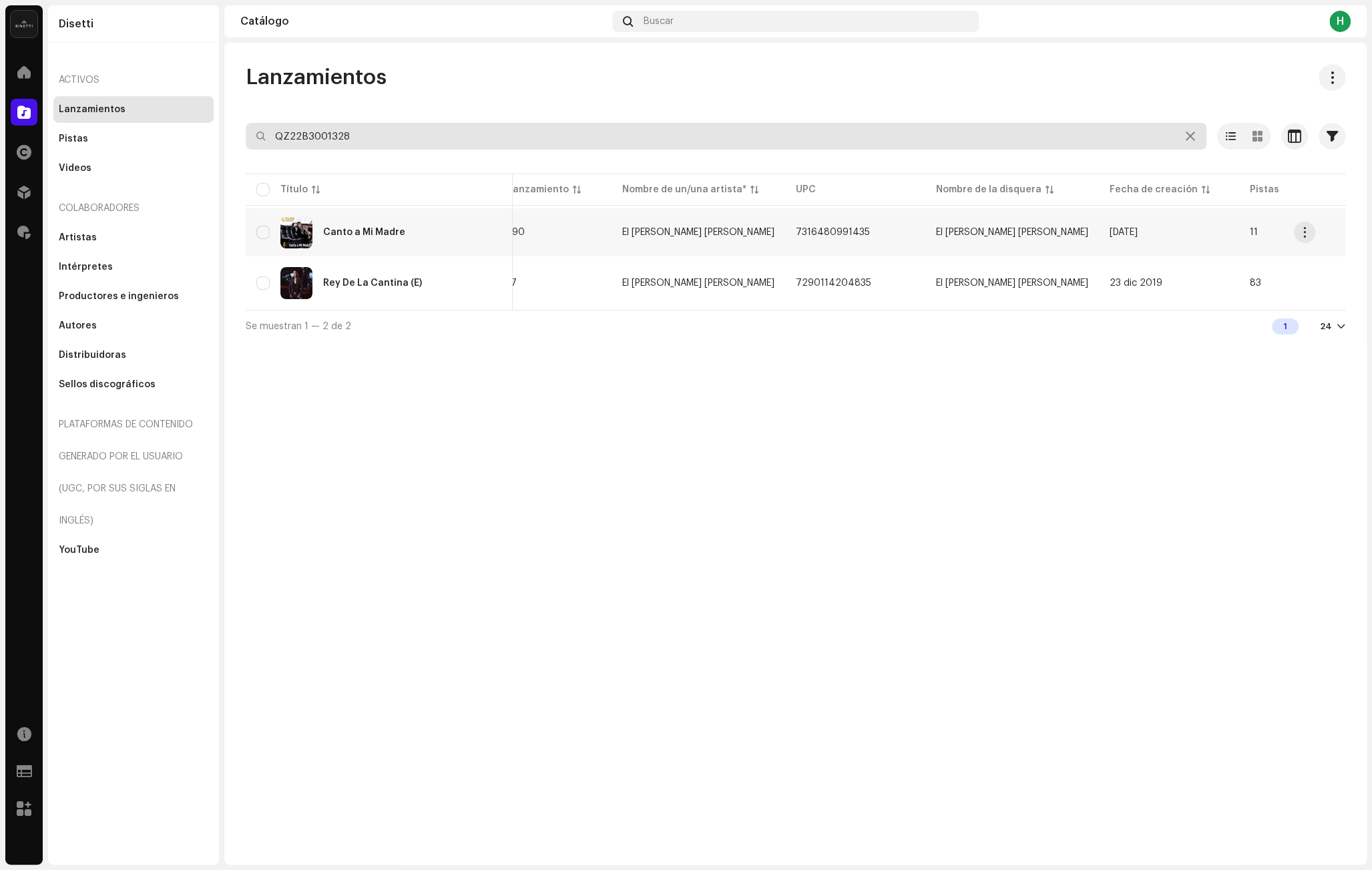
scroll to position [0, 59]
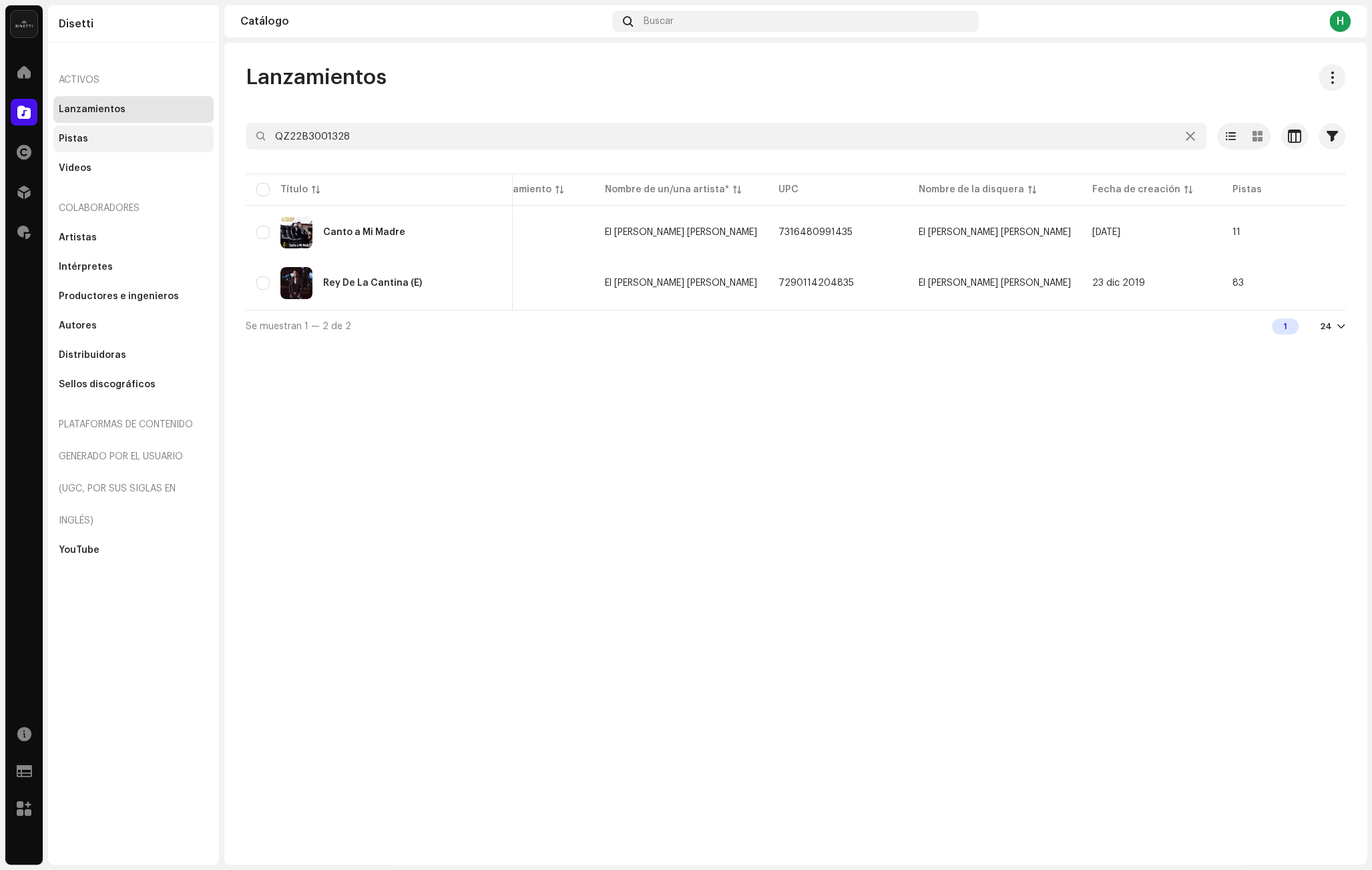
click at [105, 148] on div "Pistas" at bounding box center [133, 139] width 160 height 27
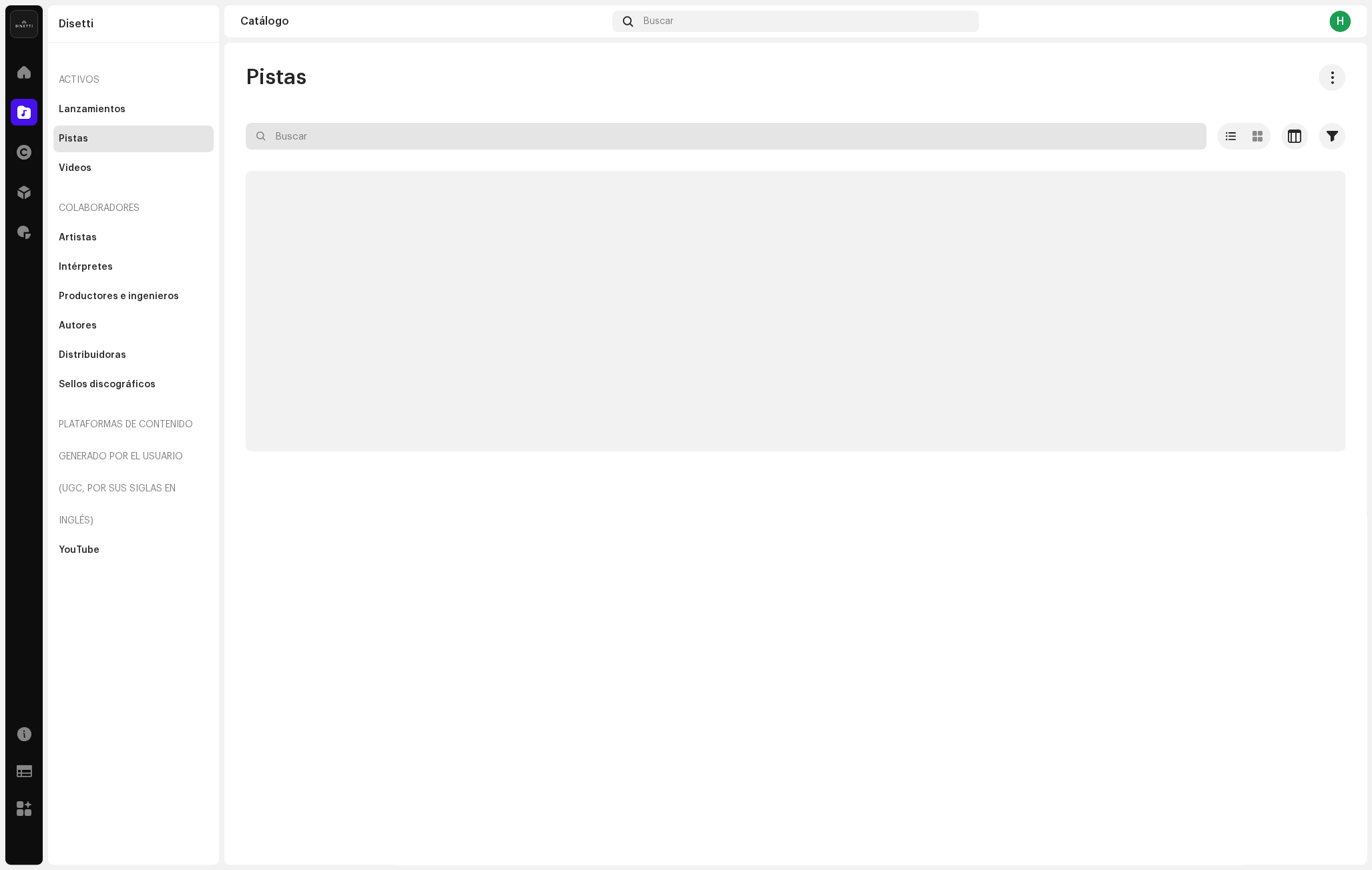
click at [352, 130] on input "text" at bounding box center [727, 136] width 961 height 27
paste input "QZ22B3001328"
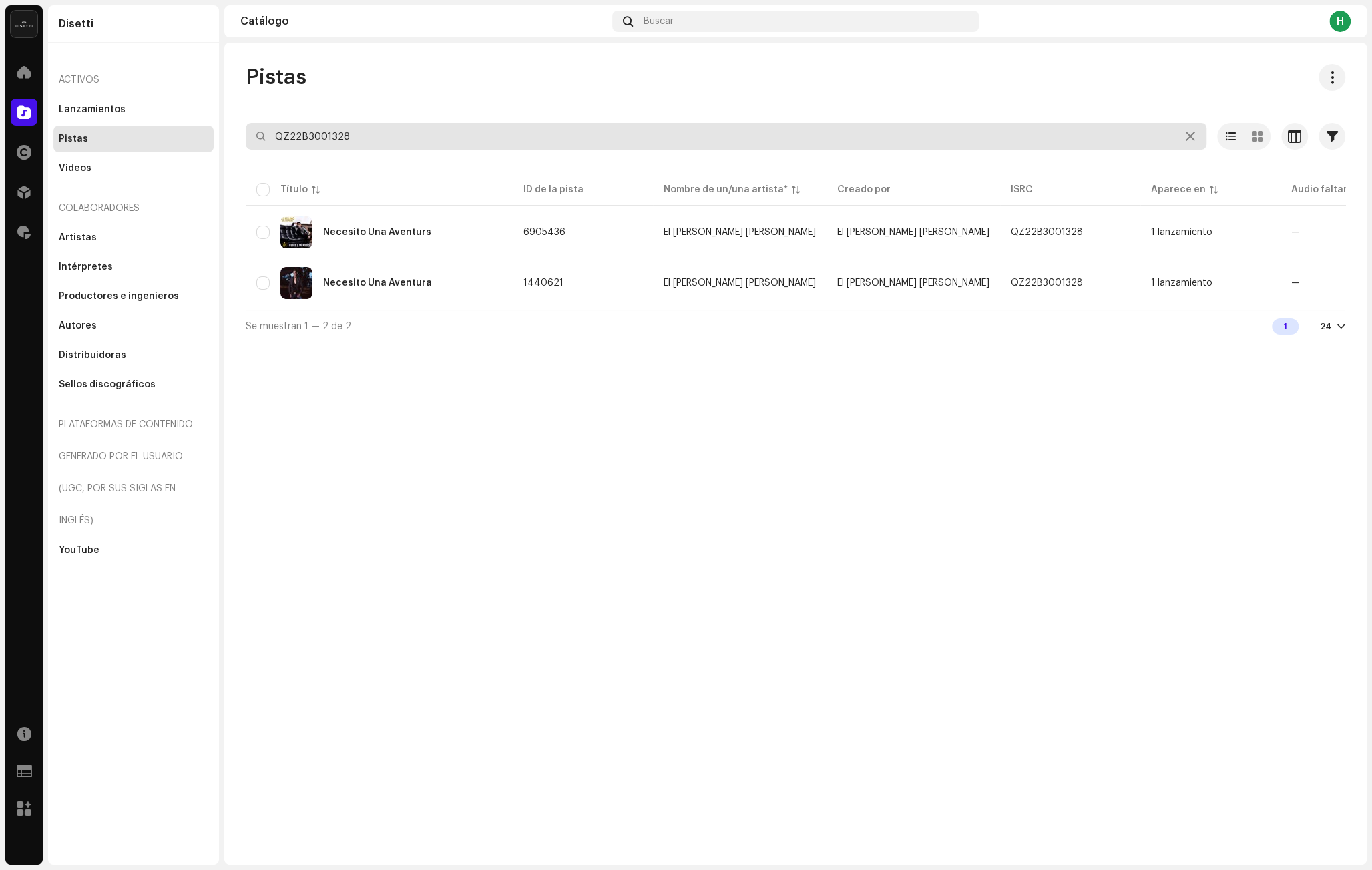
type input "QZ22B3001328"
click at [24, 228] on span at bounding box center [23, 233] width 14 height 11
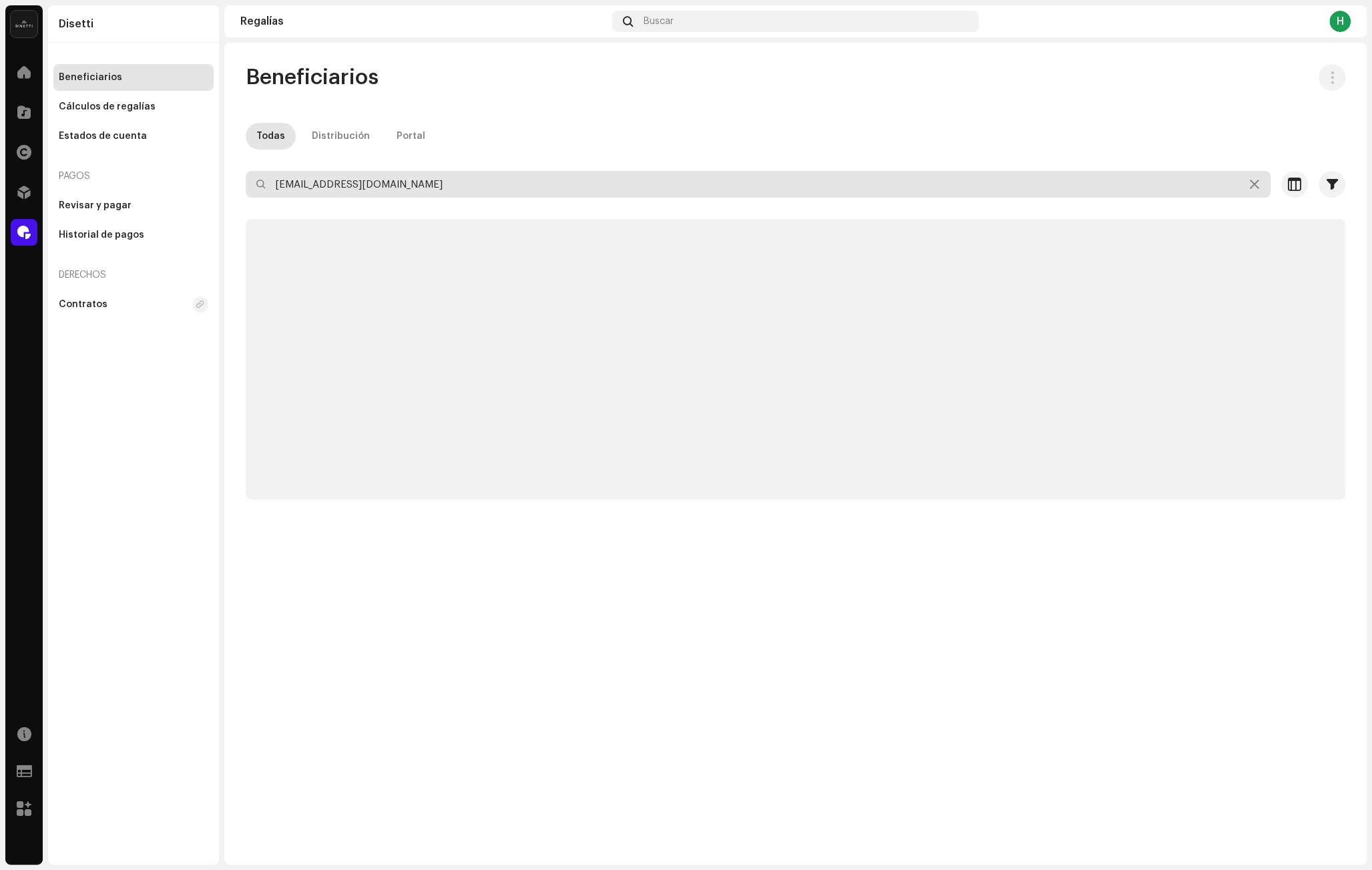
click at [370, 191] on input "[EMAIL_ADDRESS][DOMAIN_NAME]" at bounding box center [758, 185] width 1025 height 27
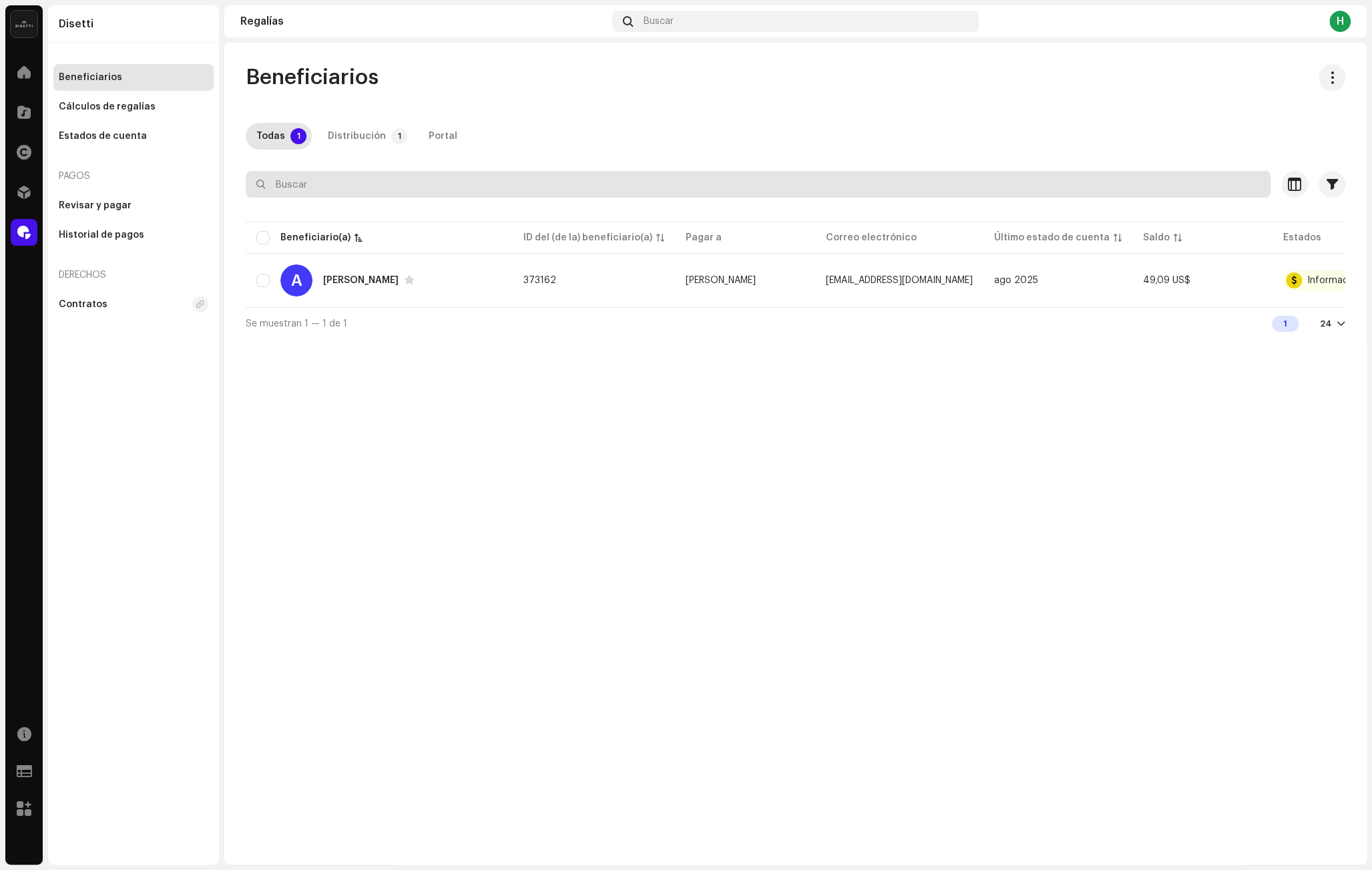
paste input "[EMAIL_ADDRESS][DOMAIN_NAME]"
type input "[EMAIL_ADDRESS][DOMAIN_NAME]"
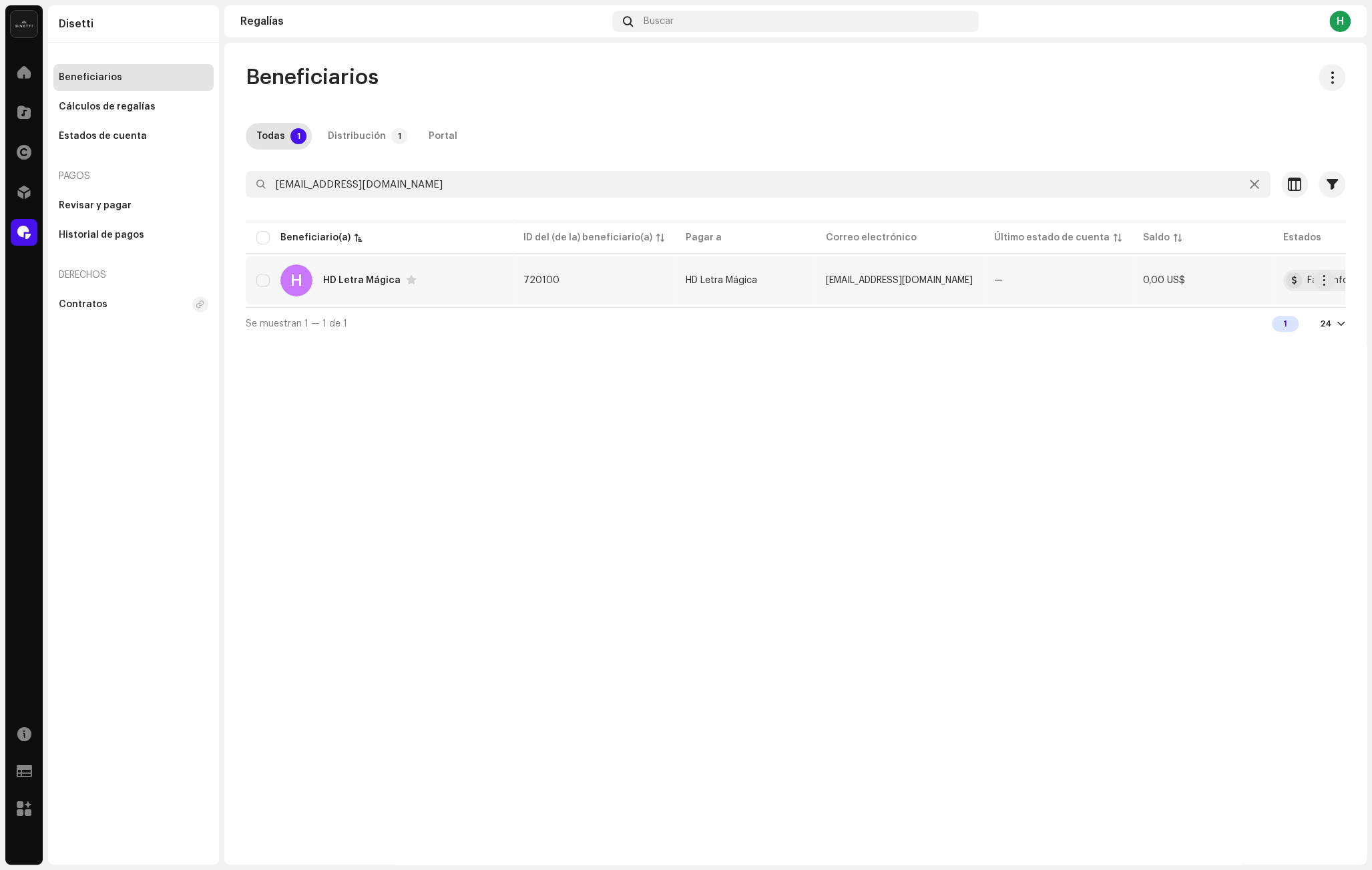
click at [447, 278] on div "H HD Letra Mágica" at bounding box center [379, 280] width 246 height 32
